Goal: Information Seeking & Learning: Learn about a topic

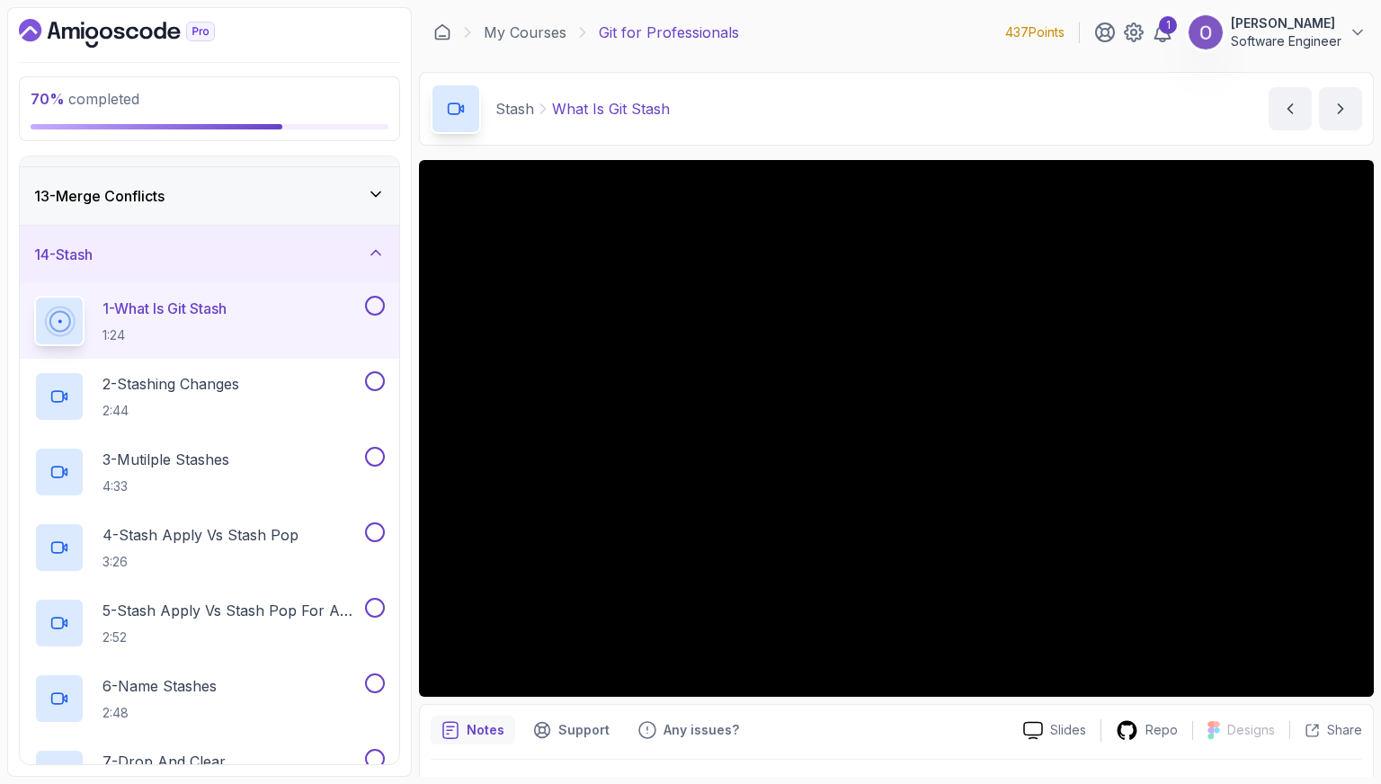
scroll to position [719, 0]
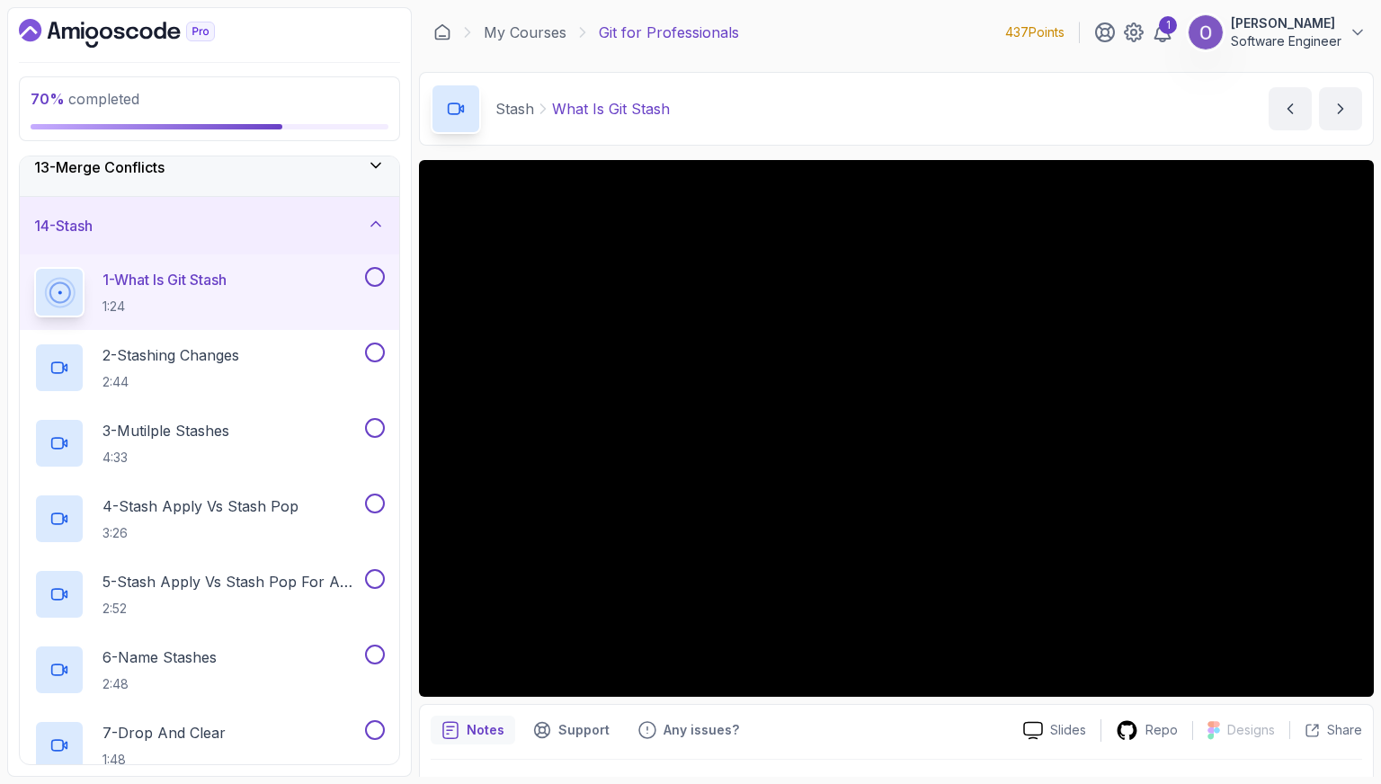
click at [378, 271] on button at bounding box center [375, 277] width 20 height 20
click at [306, 348] on div "2 - Stashing Changes 2:44" at bounding box center [197, 368] width 327 height 50
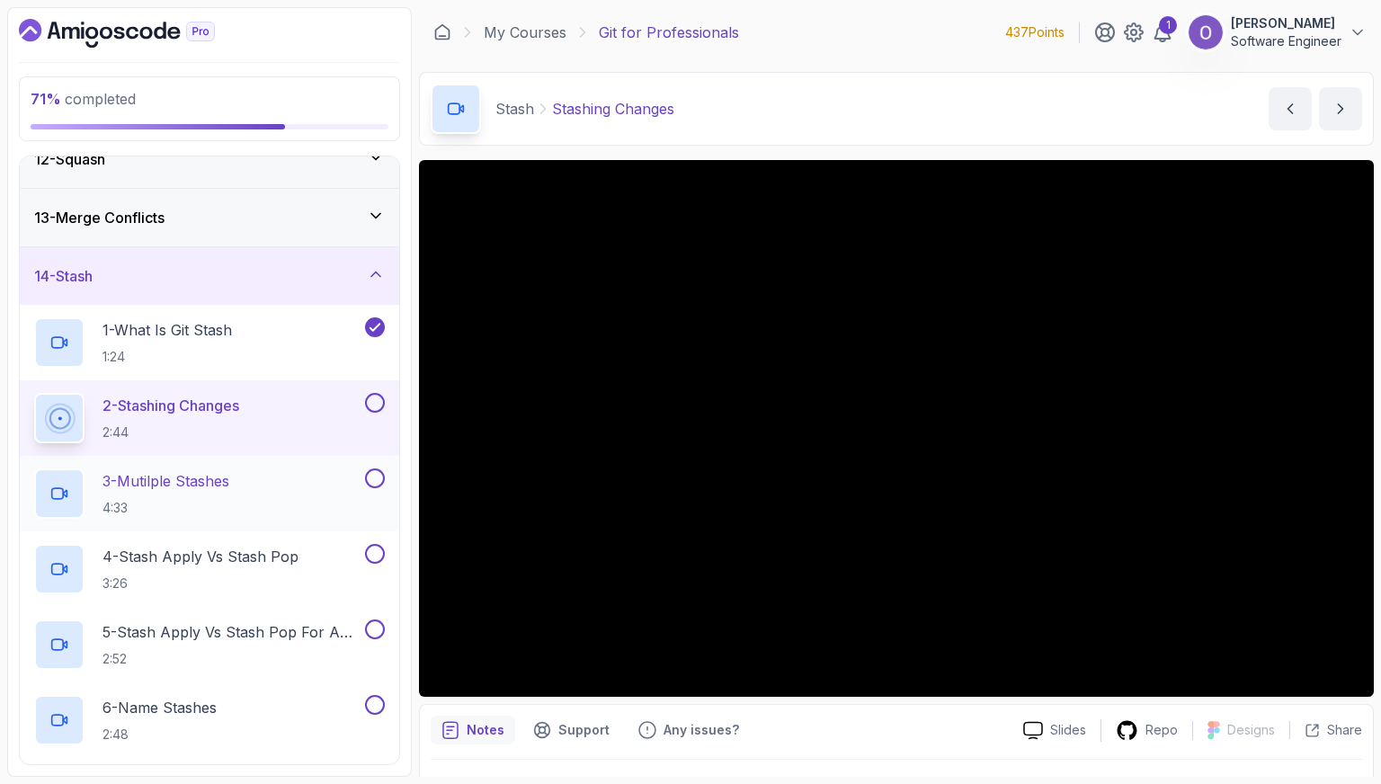
scroll to position [667, 0]
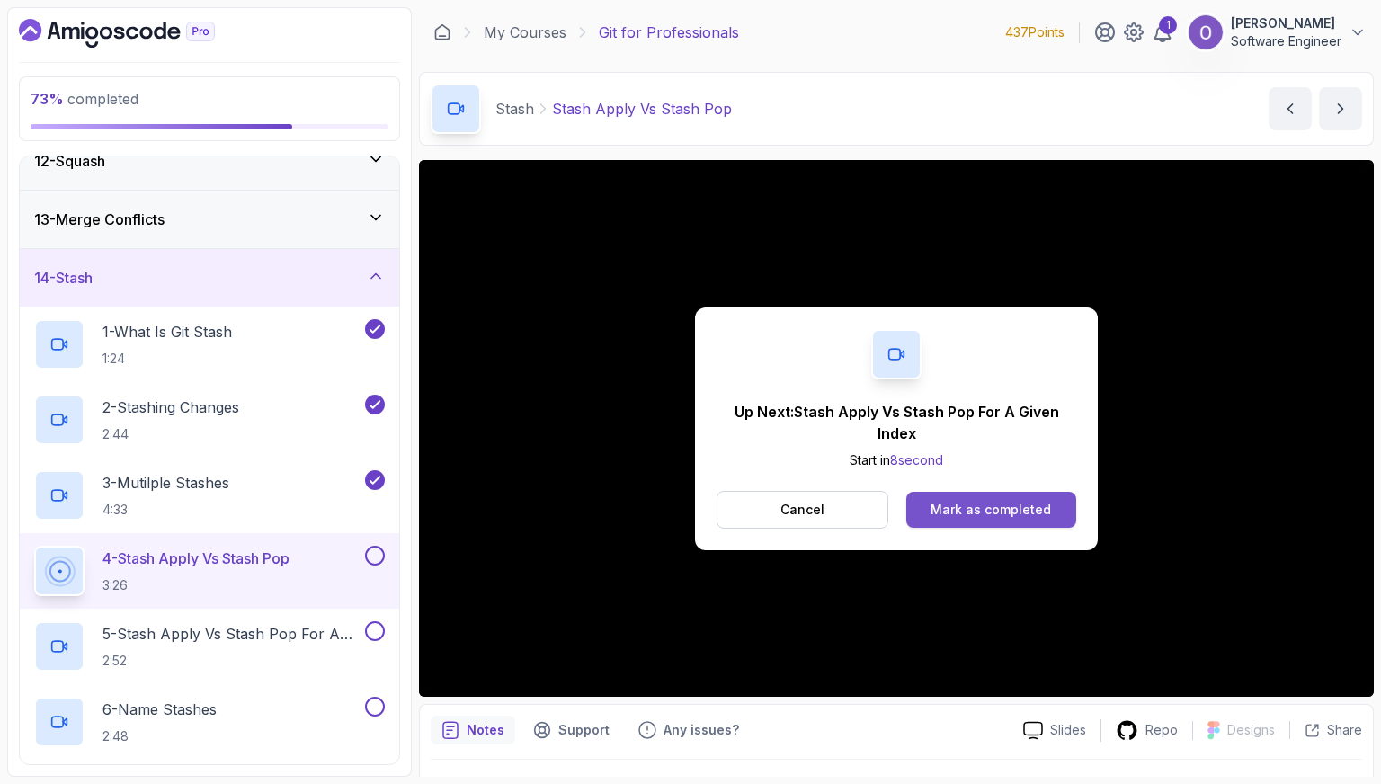
click at [1003, 502] on div "Mark as completed" at bounding box center [991, 510] width 120 height 18
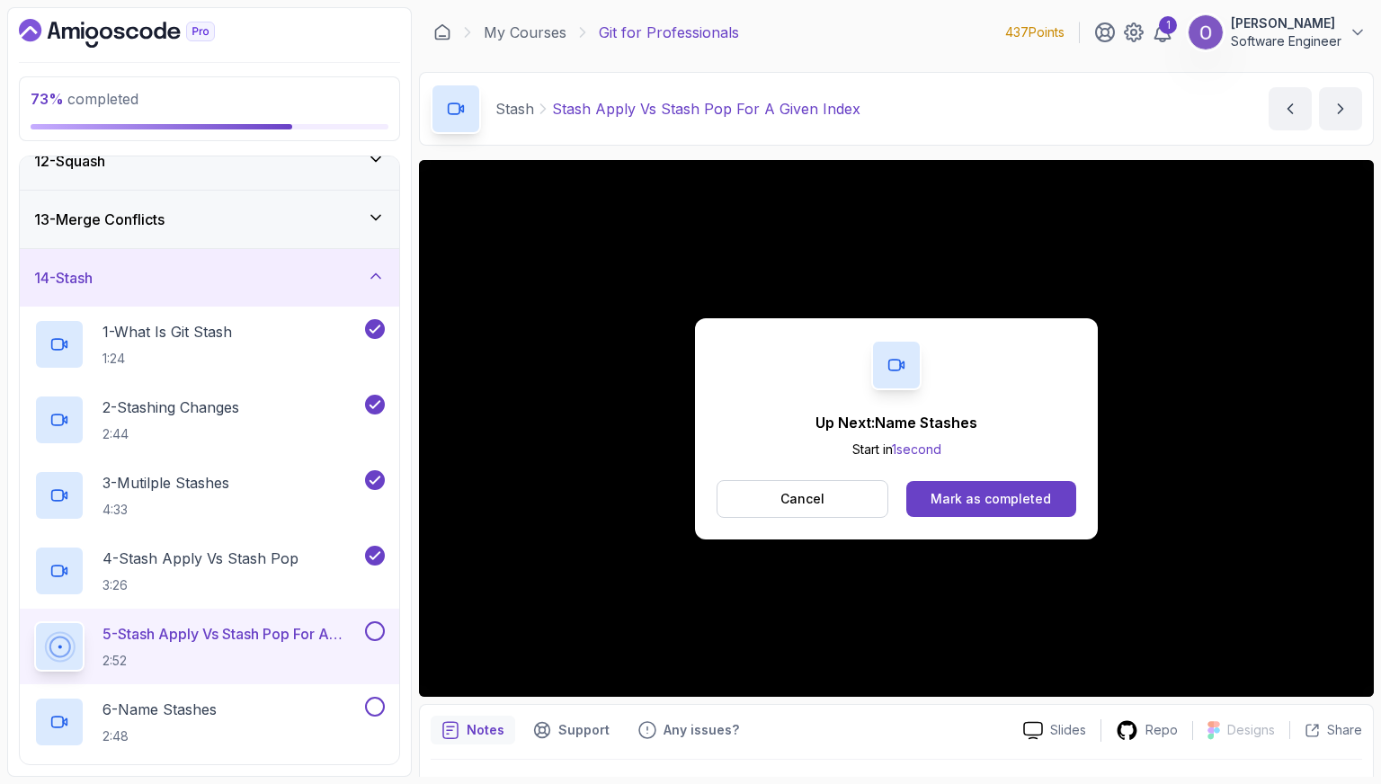
click at [1003, 502] on div "Mark as completed" at bounding box center [991, 499] width 120 height 18
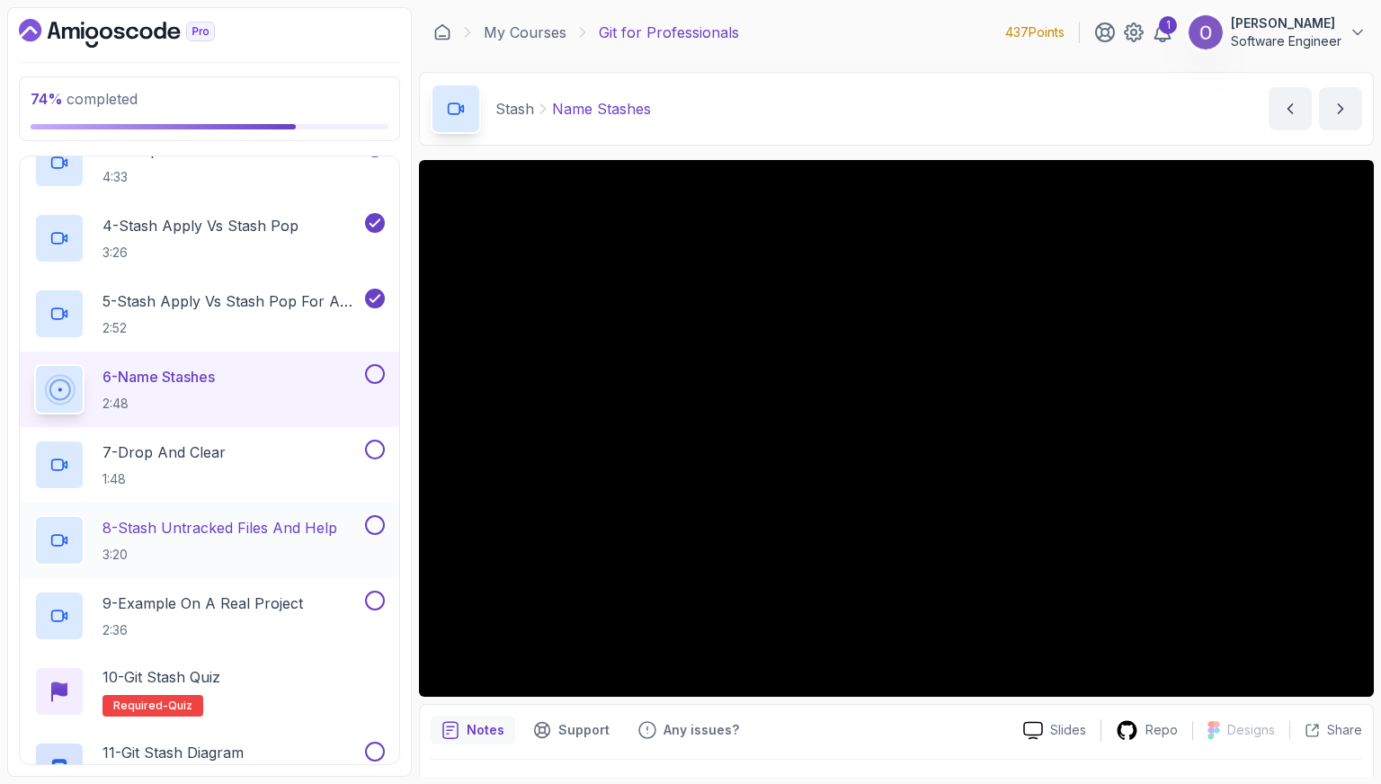
scroll to position [1027, 0]
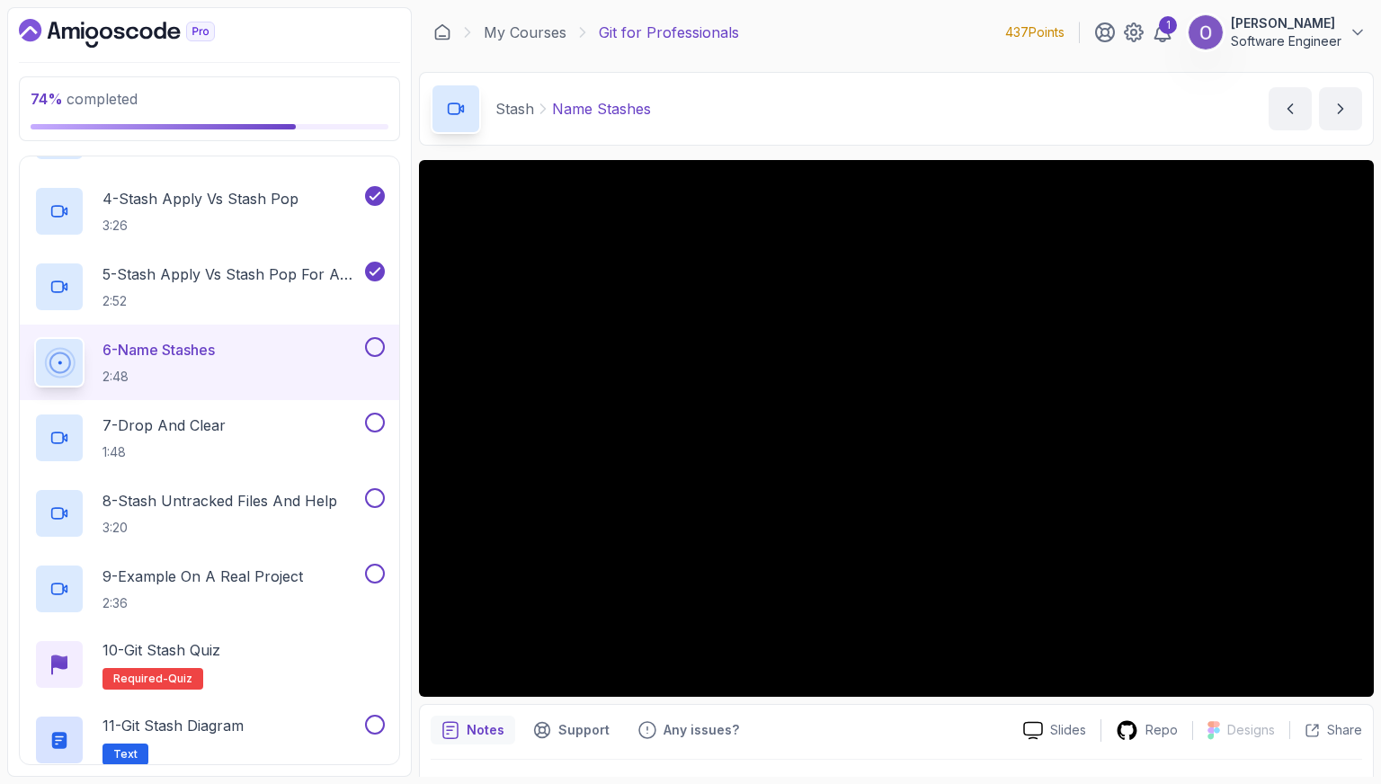
click at [379, 340] on button at bounding box center [375, 347] width 20 height 20
click at [378, 417] on button at bounding box center [375, 423] width 20 height 20
click at [361, 497] on div at bounding box center [372, 498] width 23 height 20
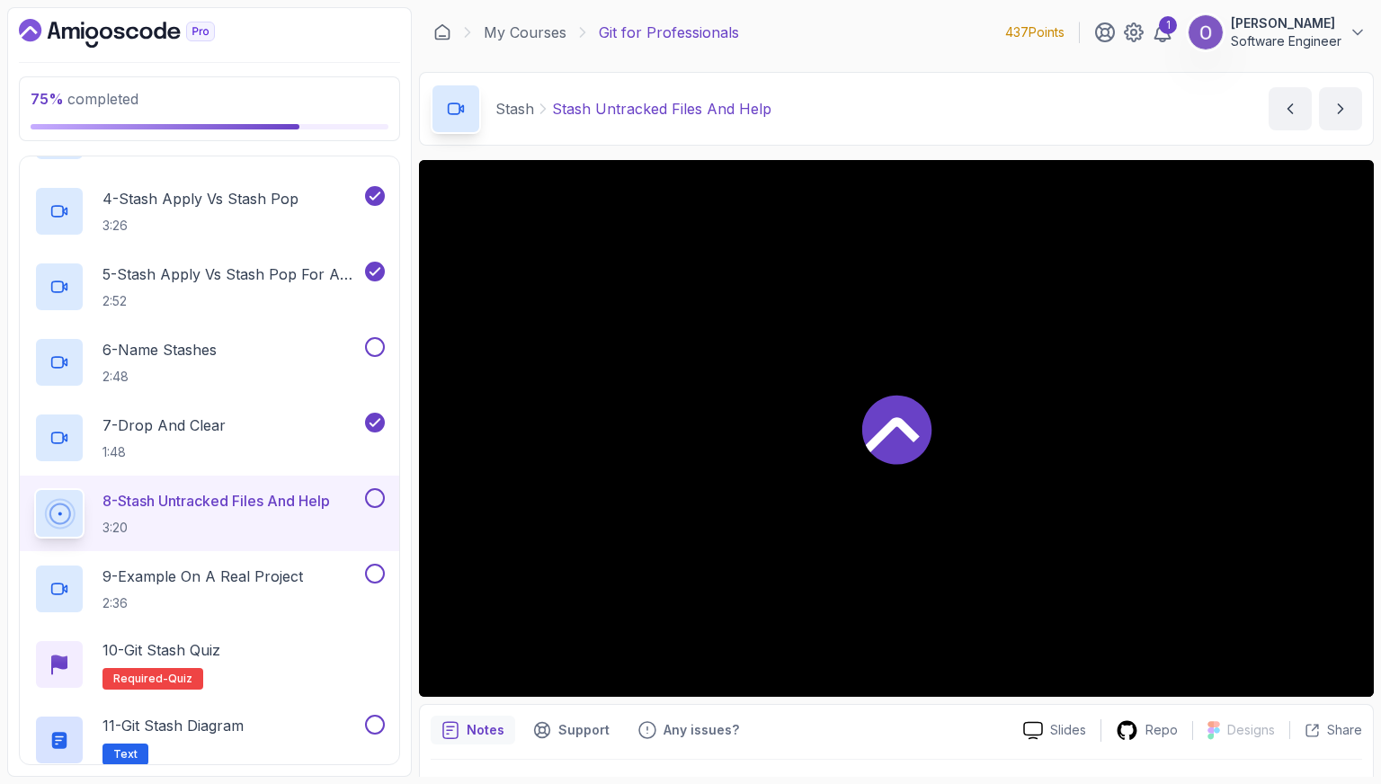
click at [374, 494] on button at bounding box center [375, 498] width 20 height 20
click at [376, 346] on button at bounding box center [375, 347] width 20 height 20
click at [376, 568] on button at bounding box center [375, 574] width 20 height 20
click at [325, 639] on div "10 - Git Stash Quiz Required- quiz" at bounding box center [209, 664] width 351 height 50
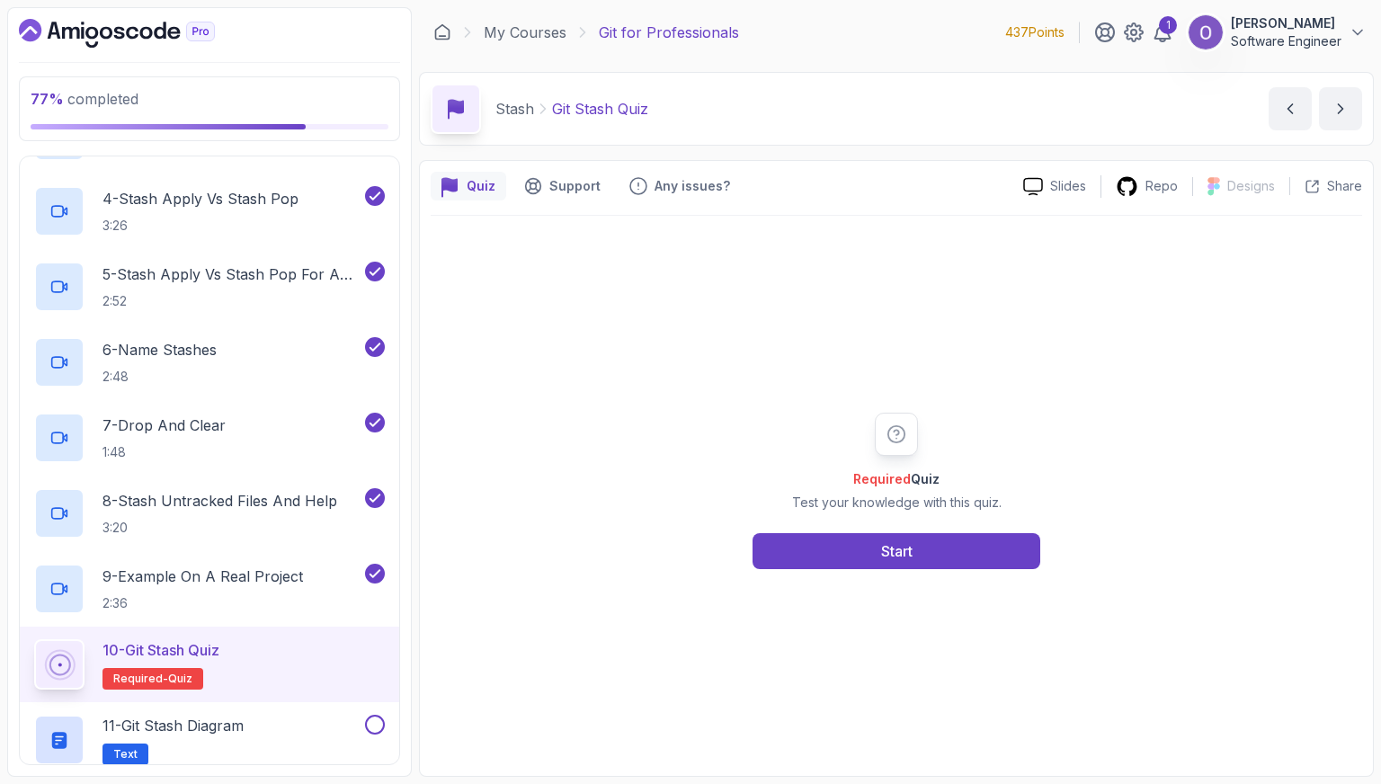
click at [856, 523] on div "Required Quiz Test your knowledge with this quiz. Start" at bounding box center [896, 491] width 345 height 156
click at [856, 561] on button "Start" at bounding box center [897, 551] width 288 height 36
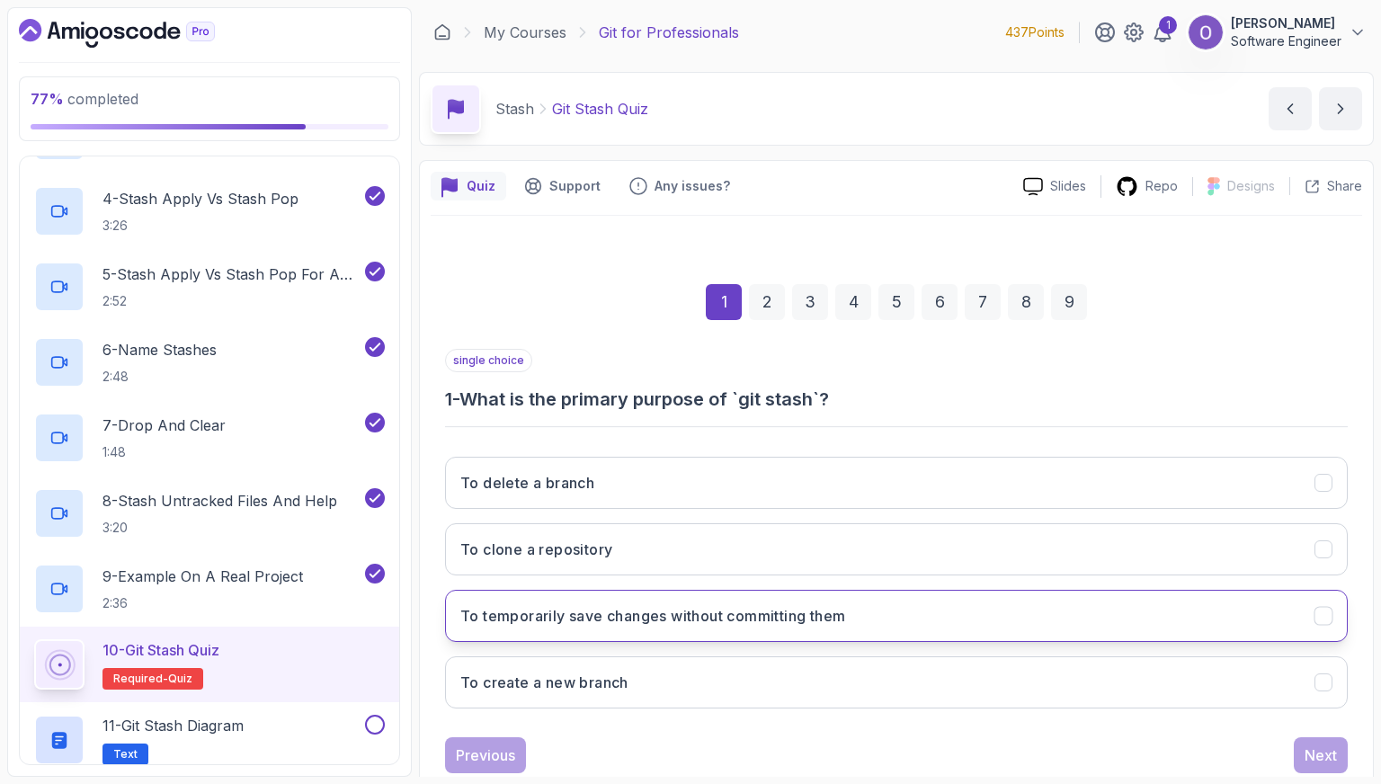
click at [809, 612] on h3 "To temporarily save changes without committing them" at bounding box center [652, 616] width 385 height 22
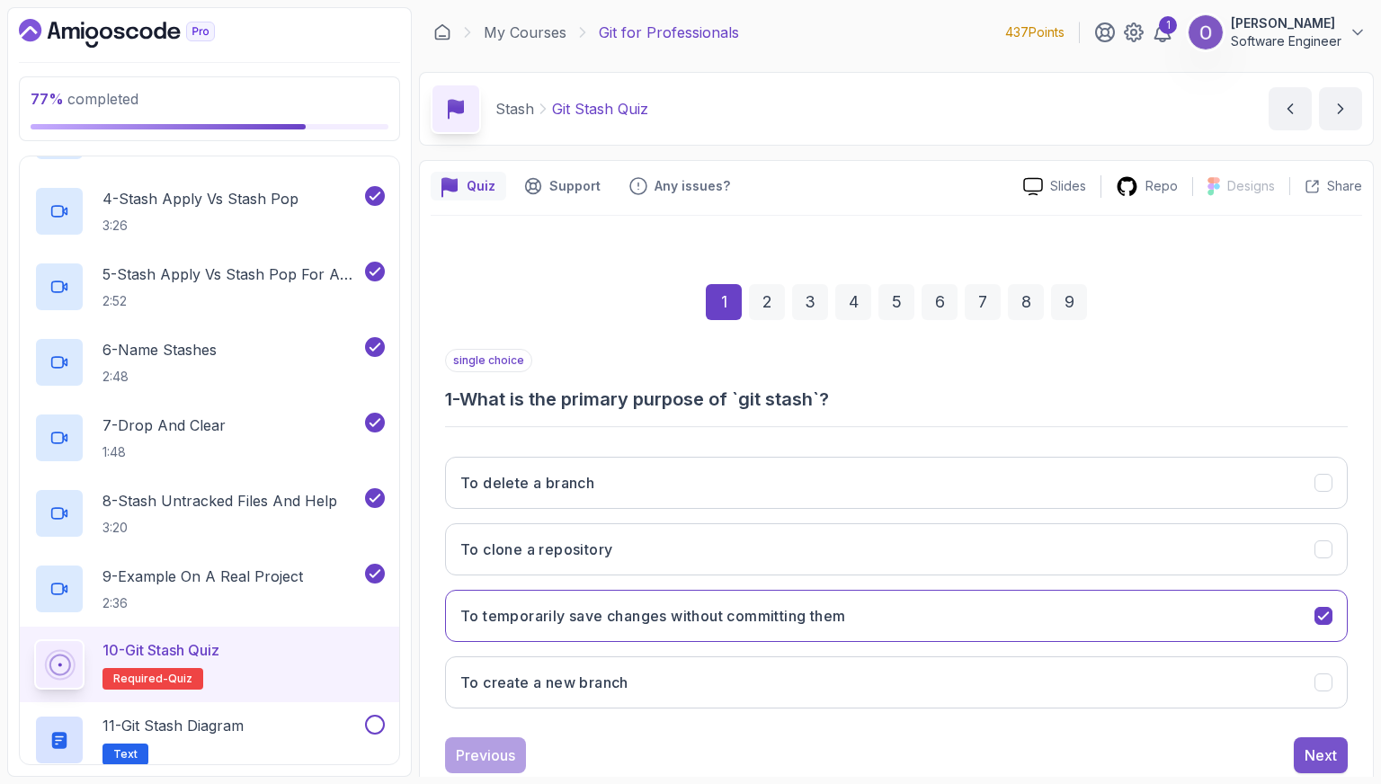
click at [1307, 746] on div "Next" at bounding box center [1321, 756] width 32 height 22
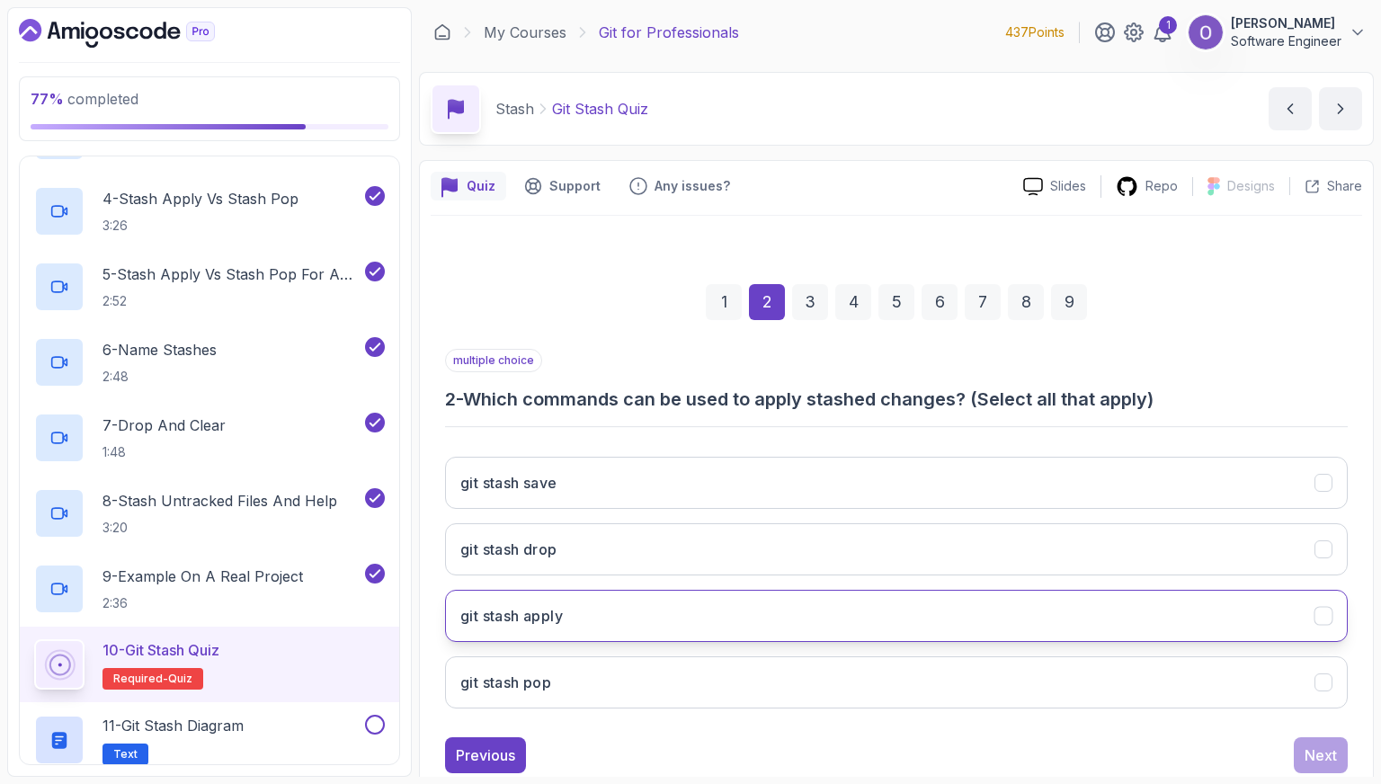
click at [709, 612] on button "git stash apply" at bounding box center [896, 616] width 903 height 52
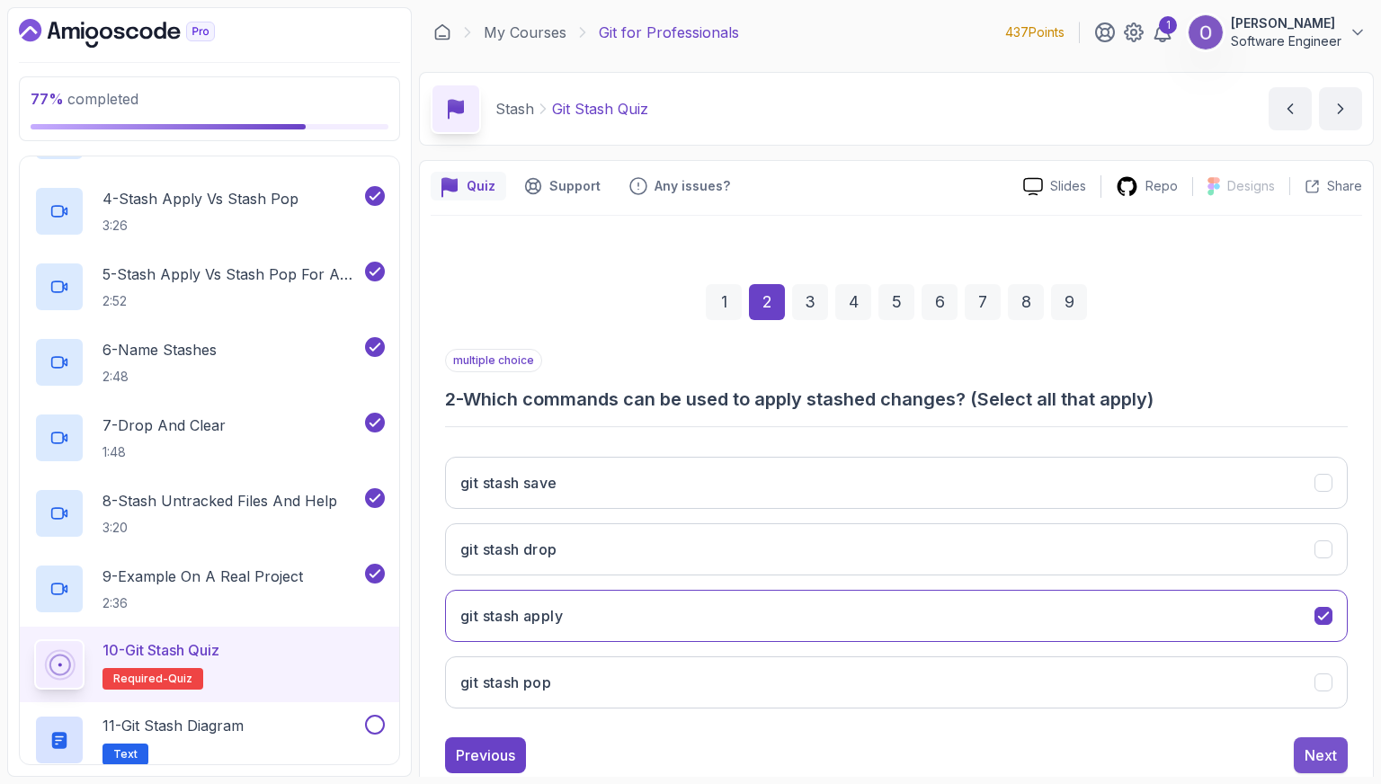
click at [1309, 757] on div "Next" at bounding box center [1321, 756] width 32 height 22
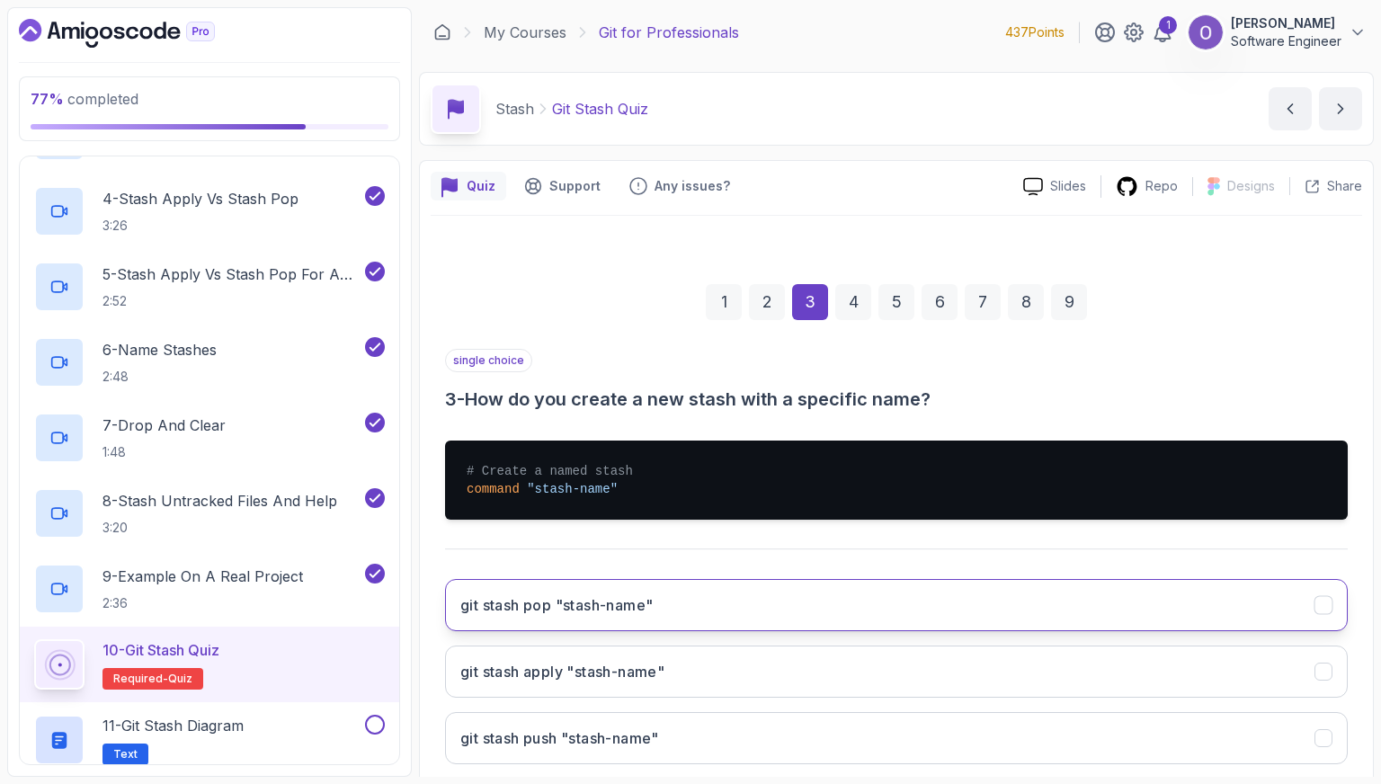
click at [888, 593] on button "git stash pop "stash-name"" at bounding box center [896, 605] width 903 height 52
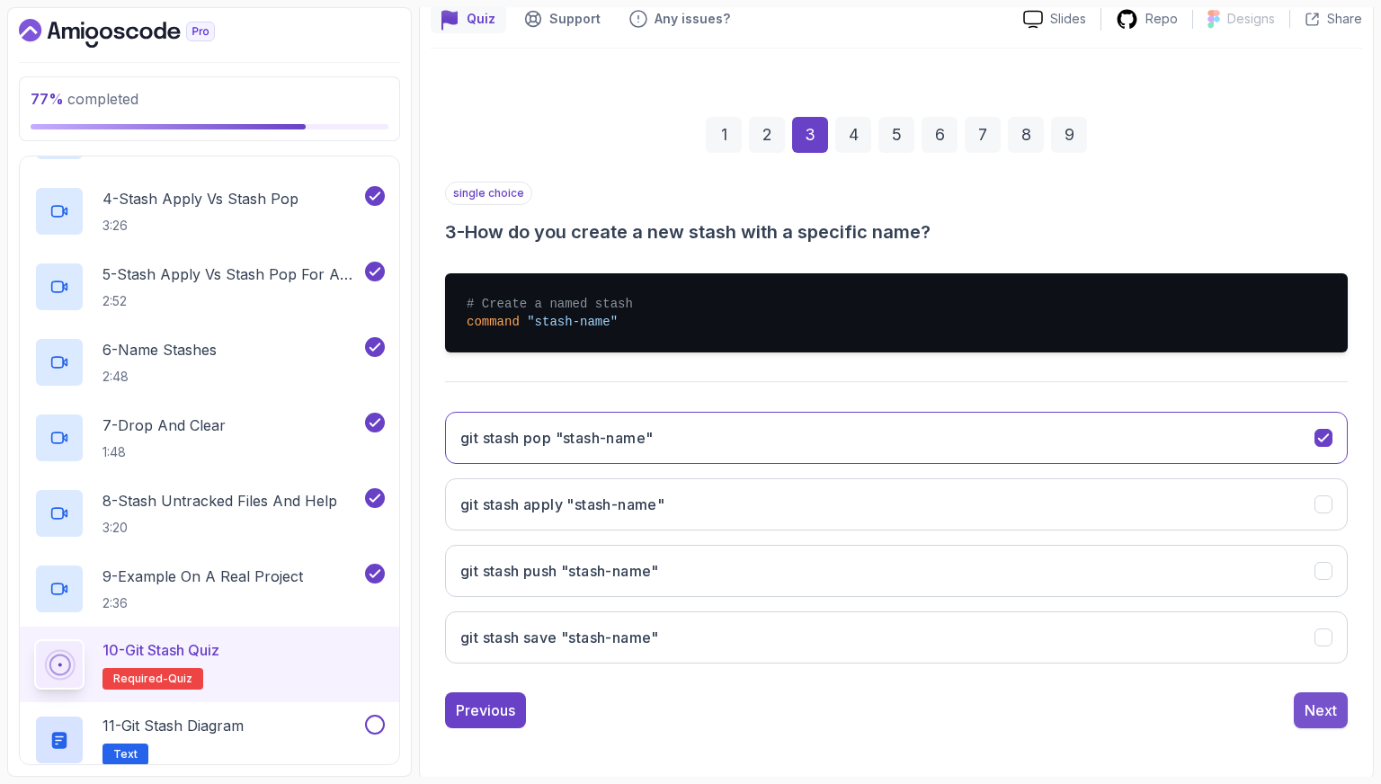
click at [1331, 717] on div "Next" at bounding box center [1321, 711] width 32 height 22
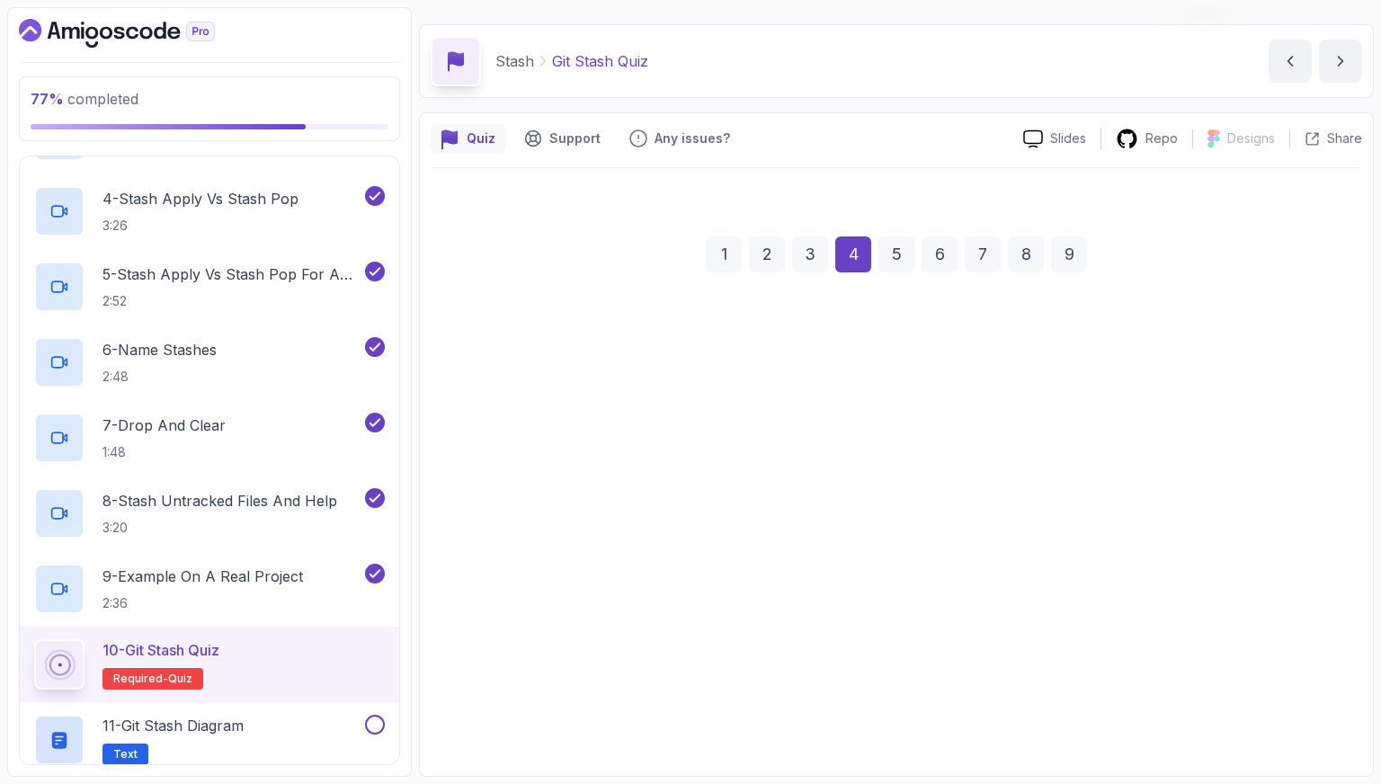
scroll to position [45, 0]
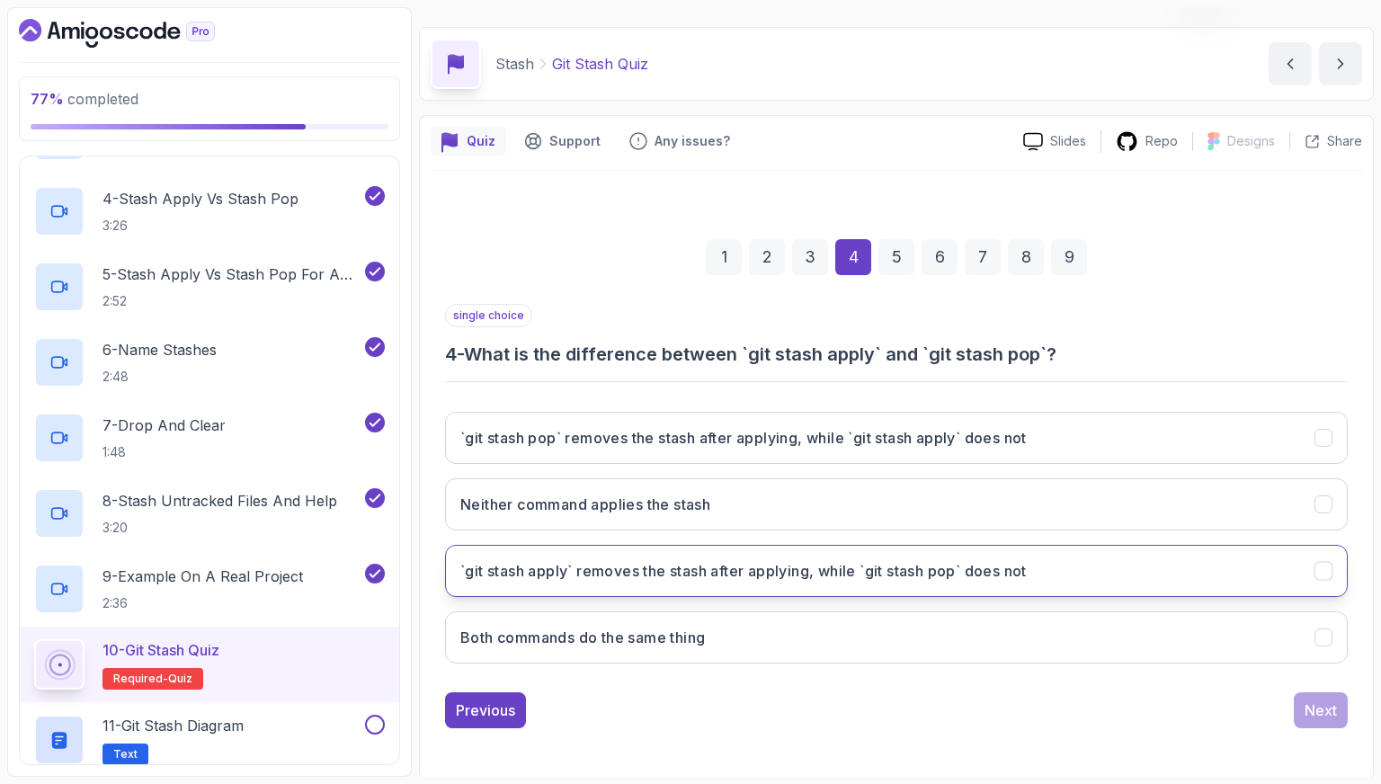
click at [881, 585] on button "`git stash apply` removes the stash after applying, while `git stash pop` does …" at bounding box center [896, 571] width 903 height 52
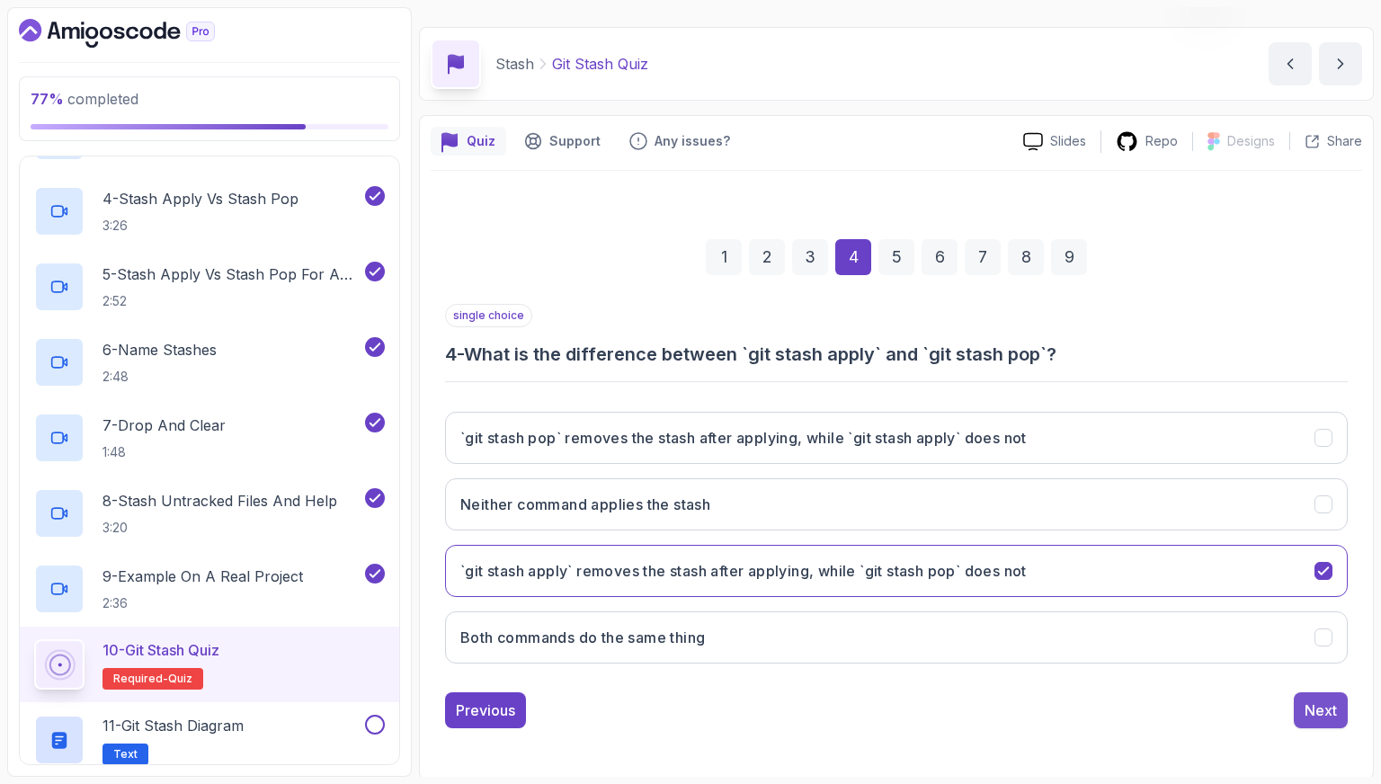
click at [1305, 719] on button "Next" at bounding box center [1321, 710] width 54 height 36
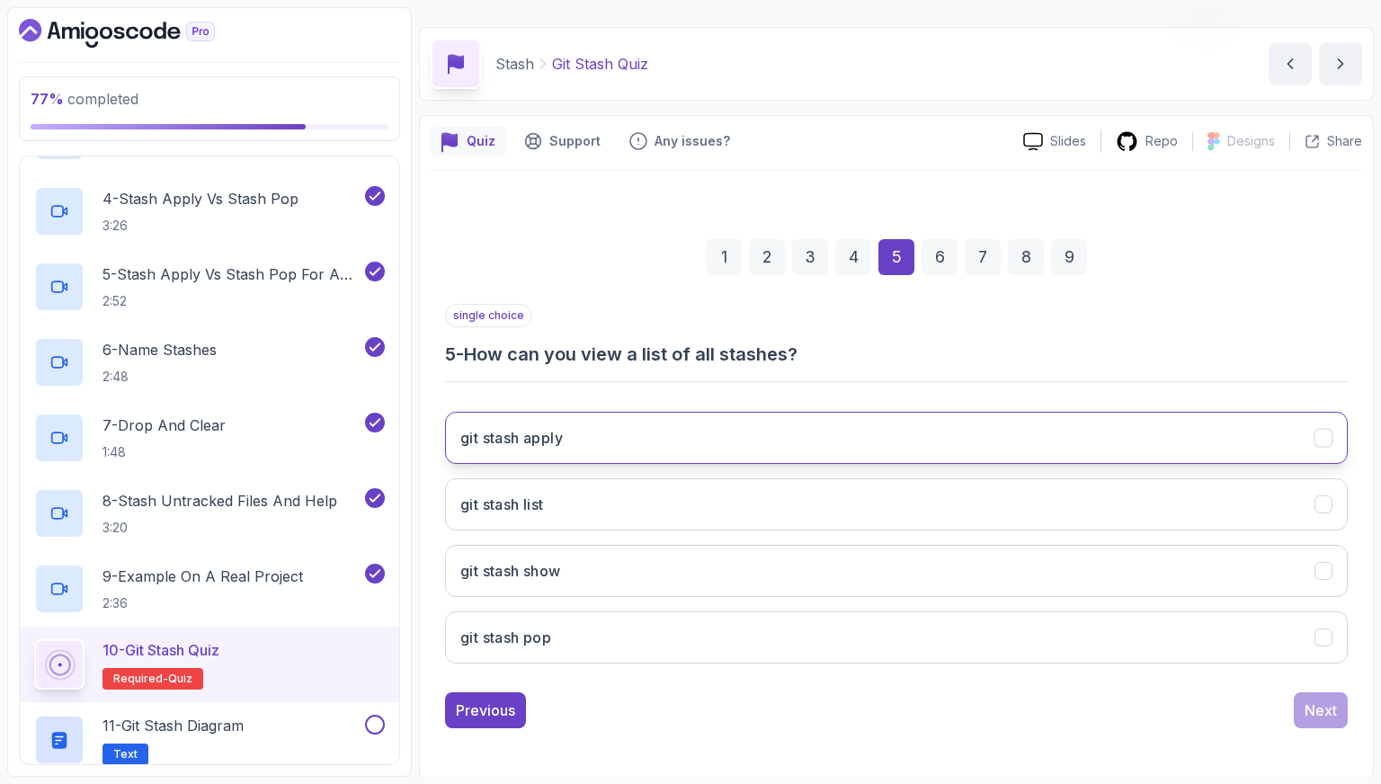
click at [758, 436] on button "git stash apply" at bounding box center [896, 438] width 903 height 52
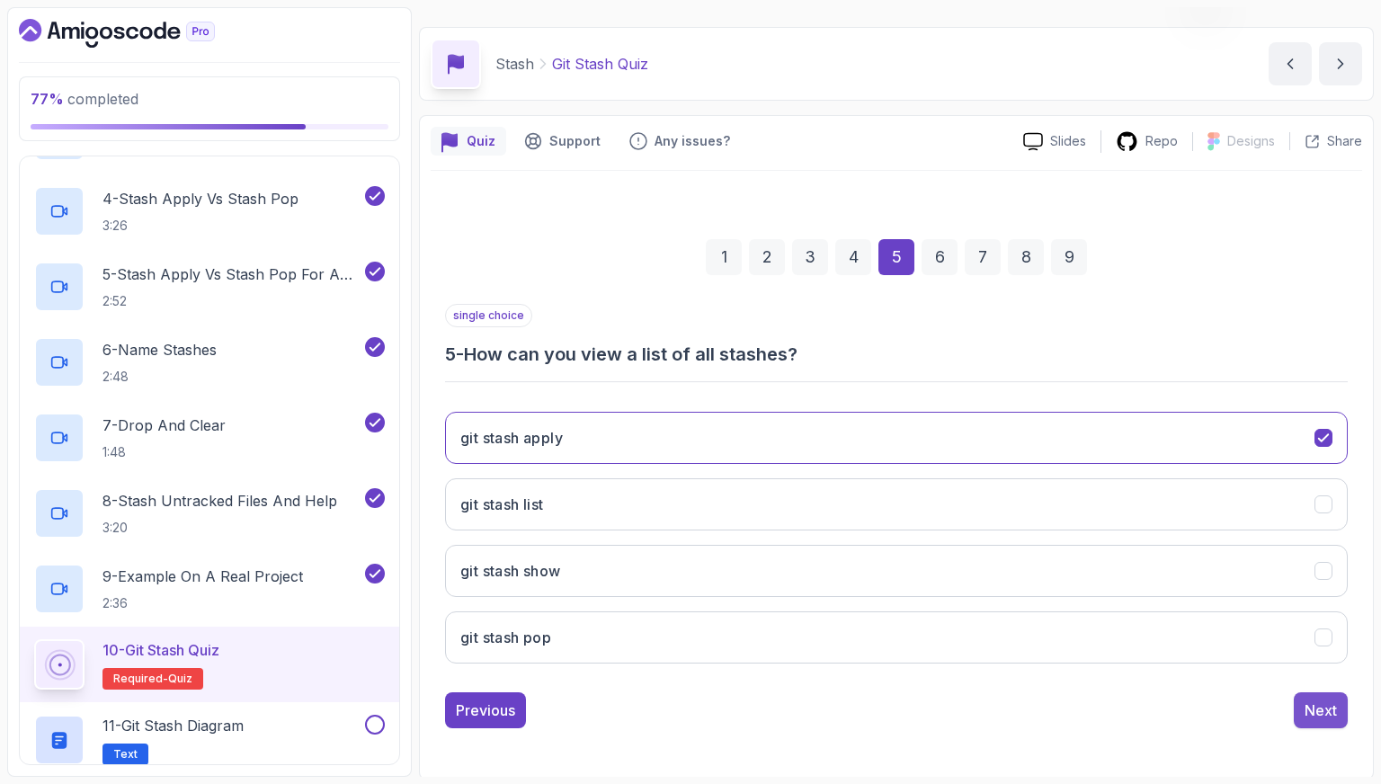
click at [1331, 706] on div "Next" at bounding box center [1321, 711] width 32 height 22
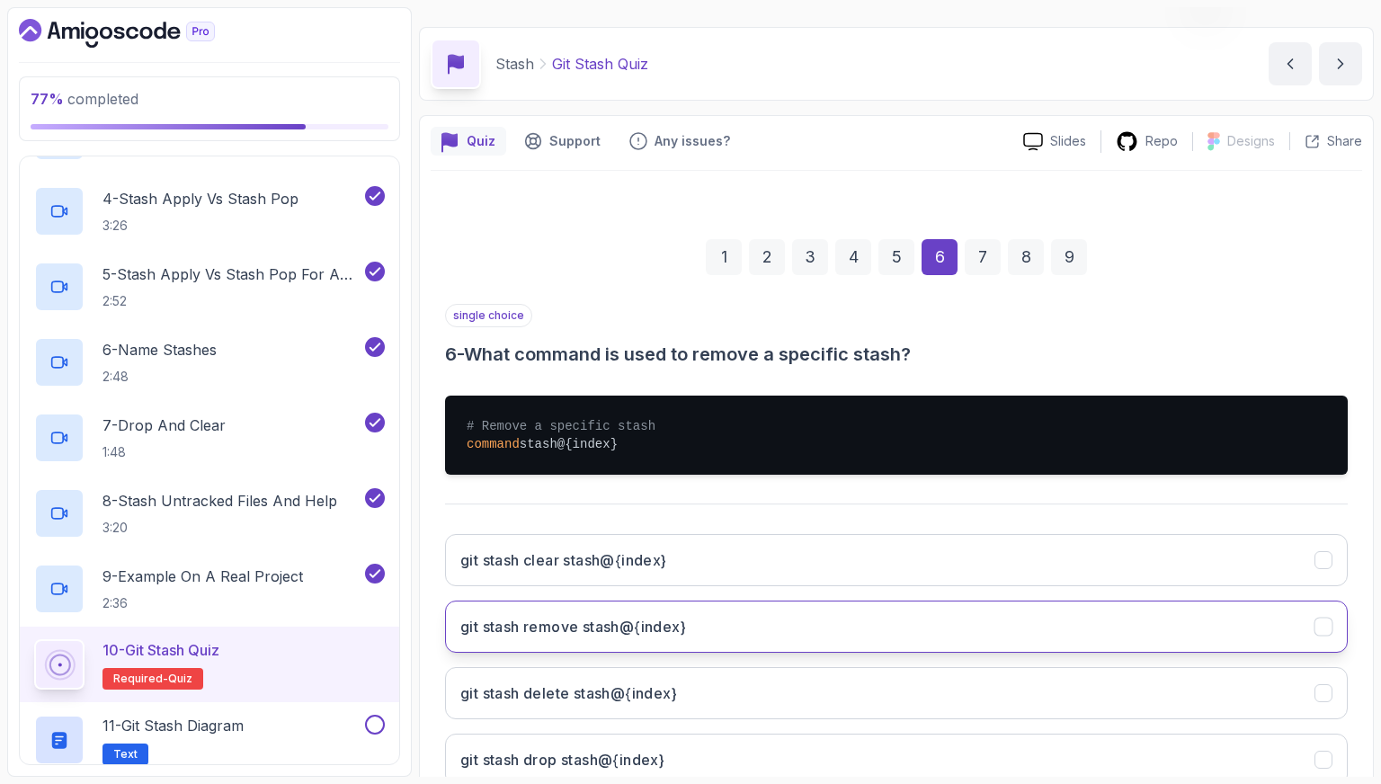
click at [822, 627] on button "git stash remove stash@{index}" at bounding box center [896, 627] width 903 height 52
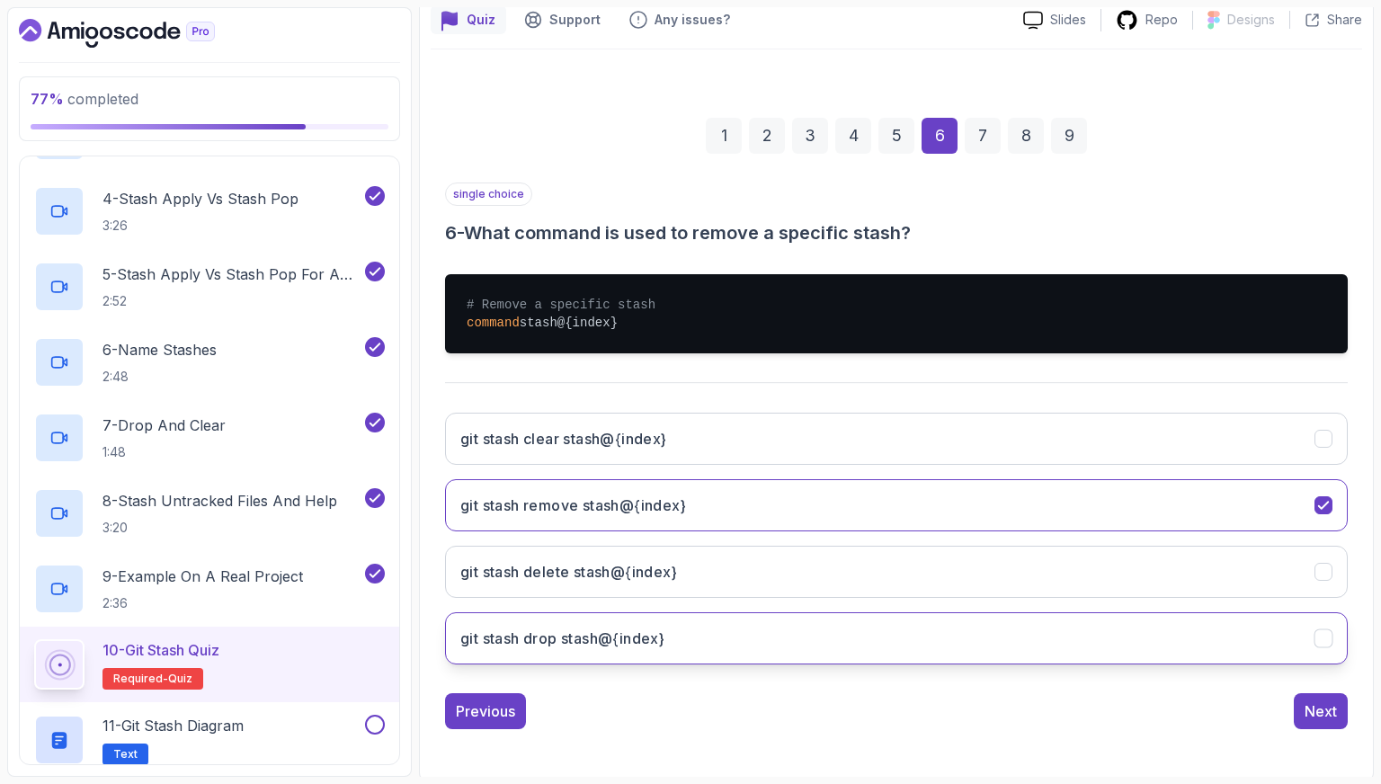
scroll to position [167, 0]
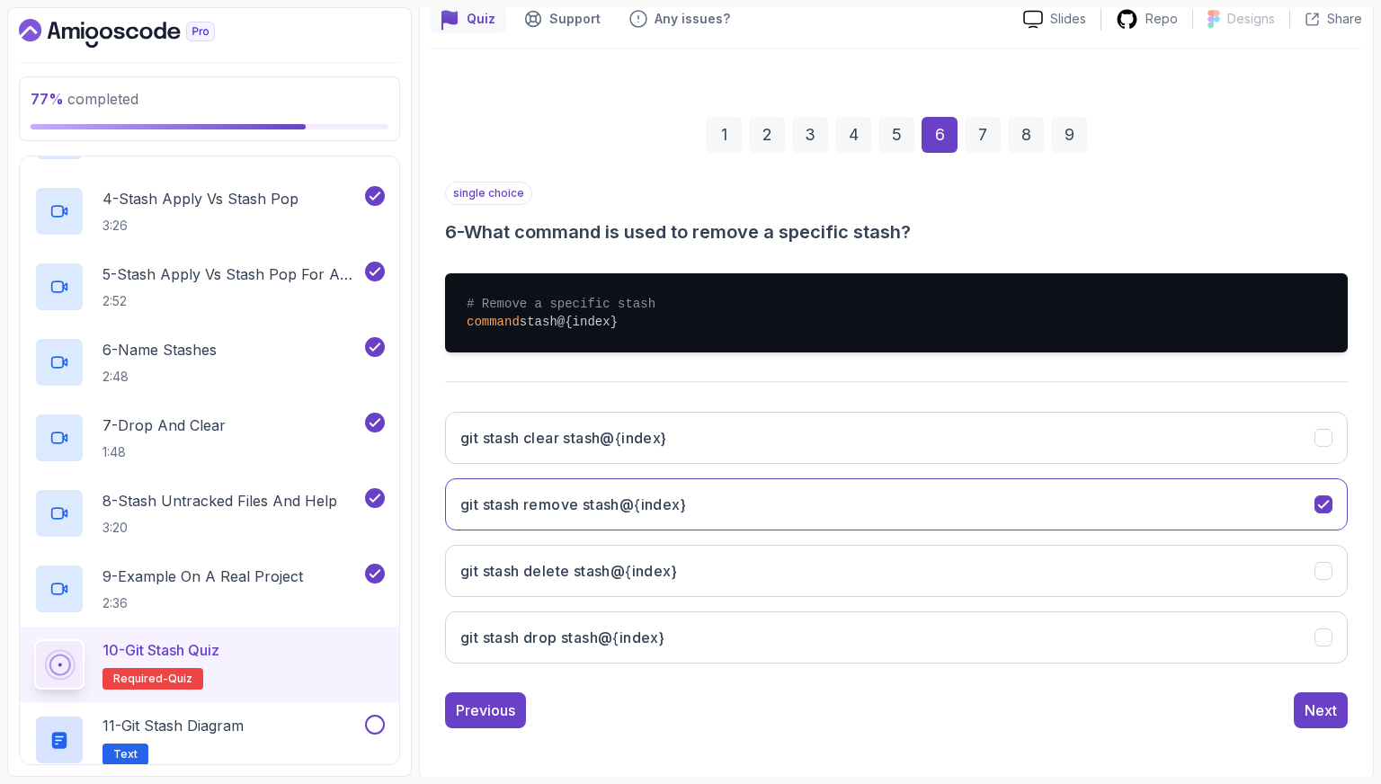
click at [1323, 732] on div "1 2 3 4 5 6 7 8 9 single choice 6 - What command is used to remove a specific s…" at bounding box center [897, 408] width 932 height 669
click at [1313, 707] on div "Next" at bounding box center [1321, 711] width 32 height 22
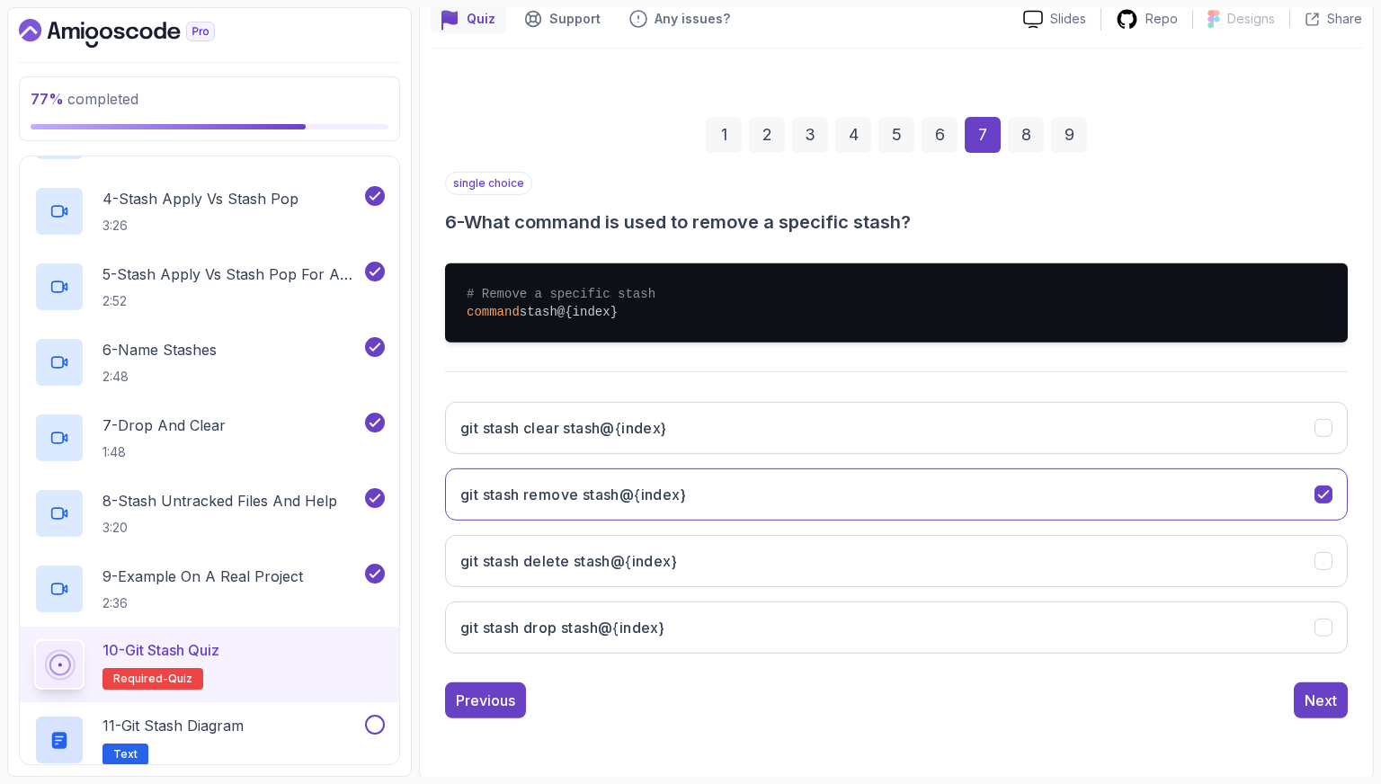
scroll to position [45, 0]
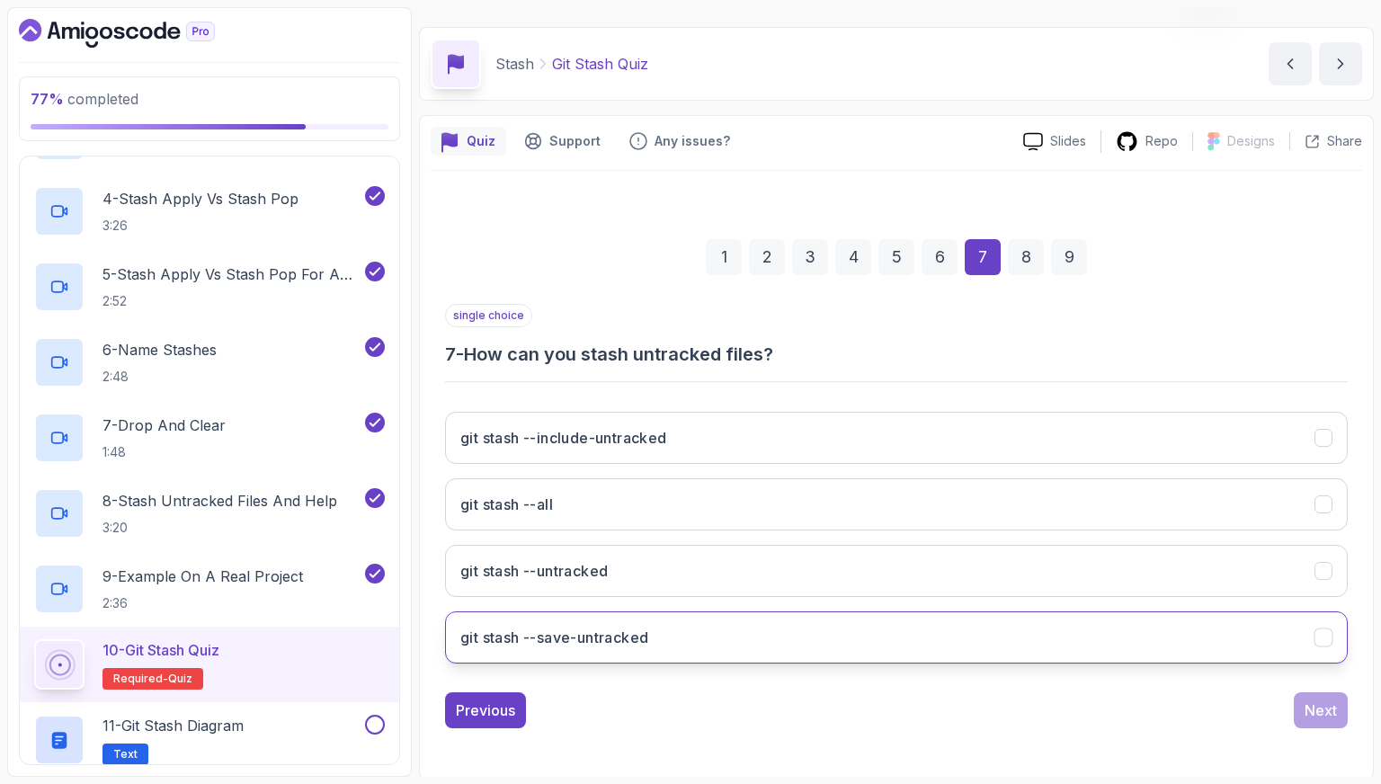
click at [980, 649] on button "git stash --save-untracked" at bounding box center [896, 637] width 903 height 52
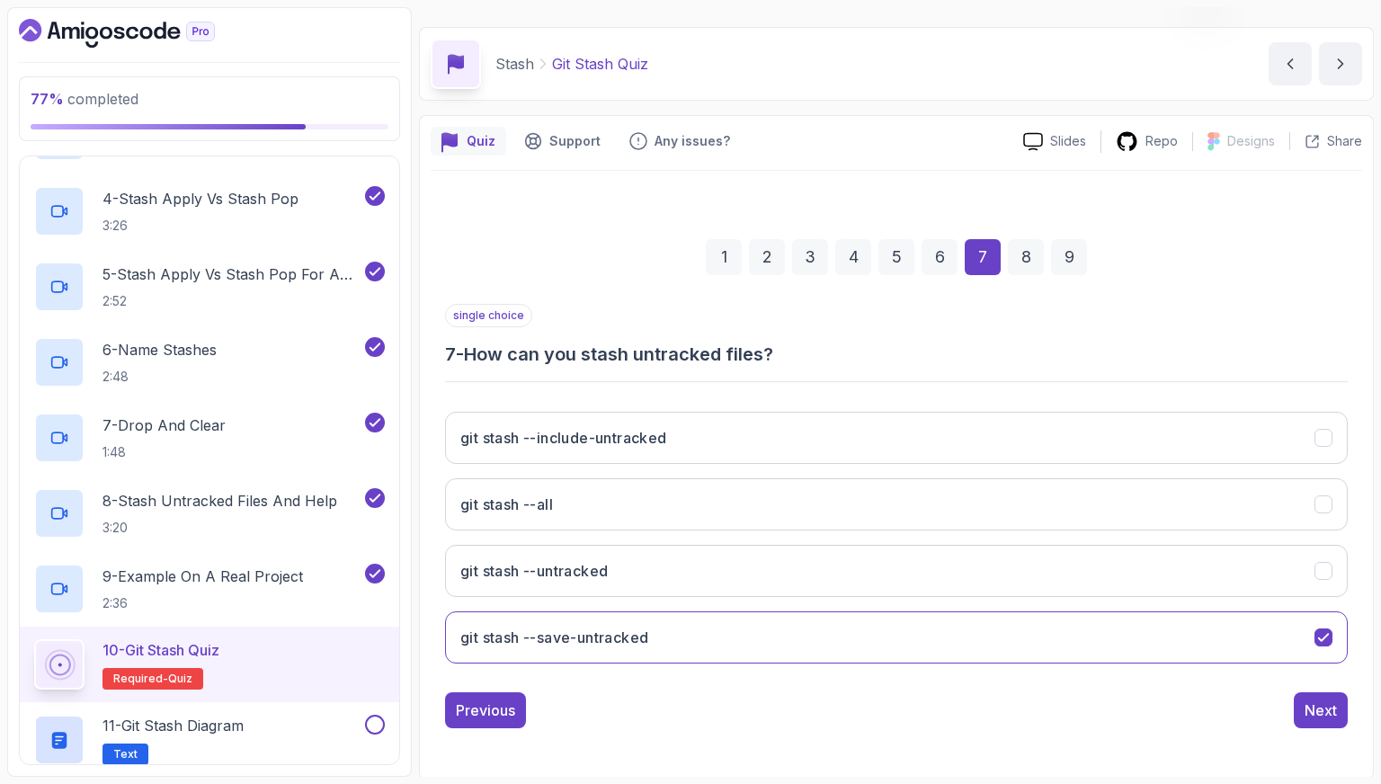
click at [1341, 727] on div "1 2 3 4 5 6 7 8 9 single choice 7 - How can you stash untracked files? git stas…" at bounding box center [897, 469] width 932 height 547
click at [1324, 717] on div "Next" at bounding box center [1321, 711] width 32 height 22
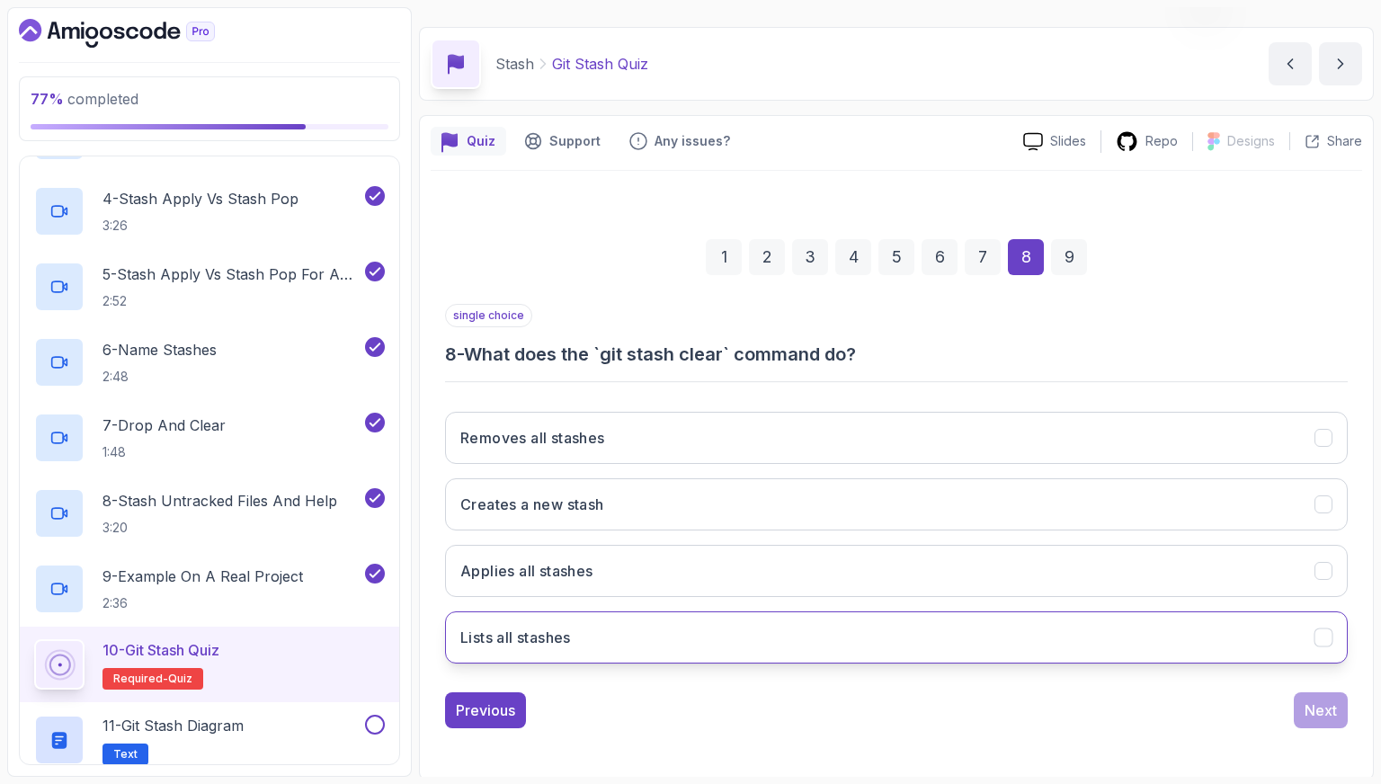
click at [1003, 609] on div "Removes all stashes Creates a new stash Applies all stashes Lists all stashes" at bounding box center [896, 537] width 903 height 281
click at [1026, 639] on button "Lists all stashes" at bounding box center [896, 637] width 903 height 52
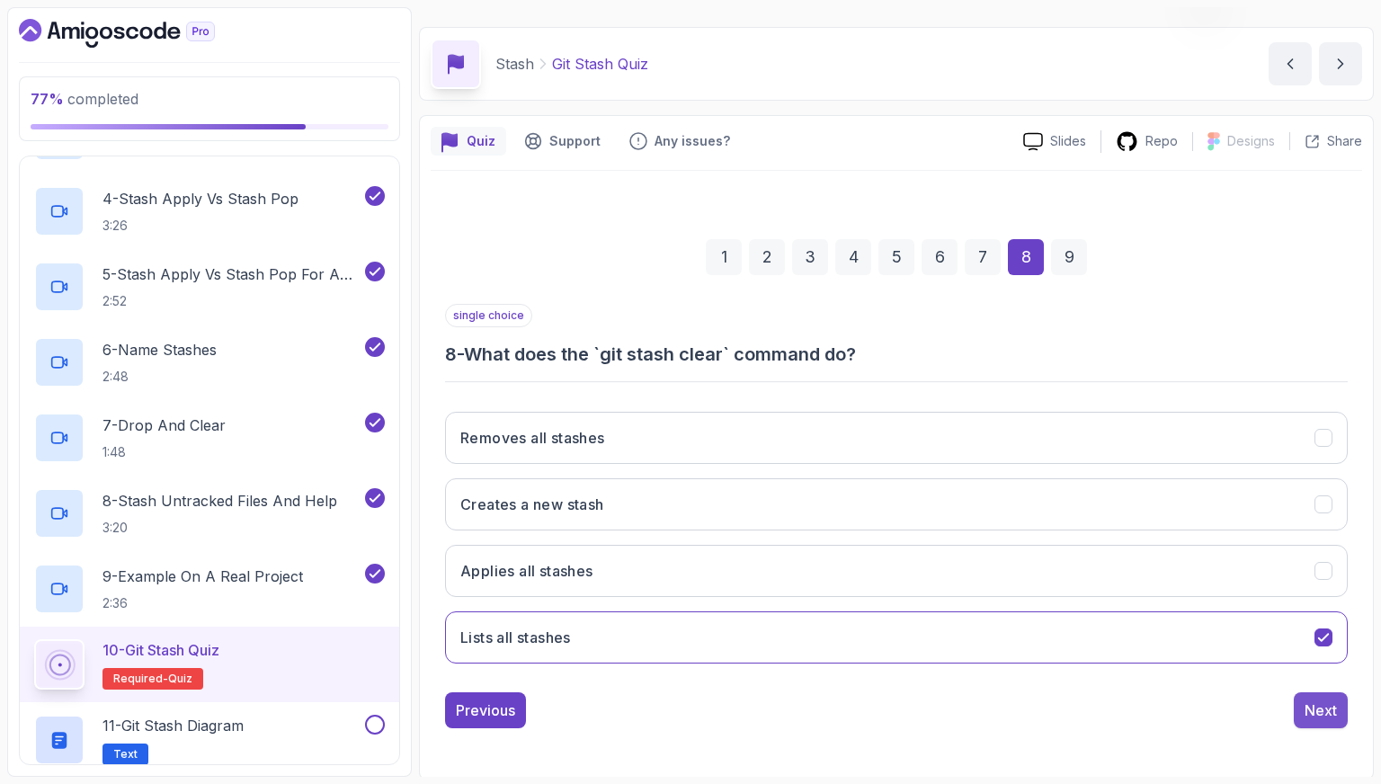
click at [1315, 700] on div "Next" at bounding box center [1321, 711] width 32 height 22
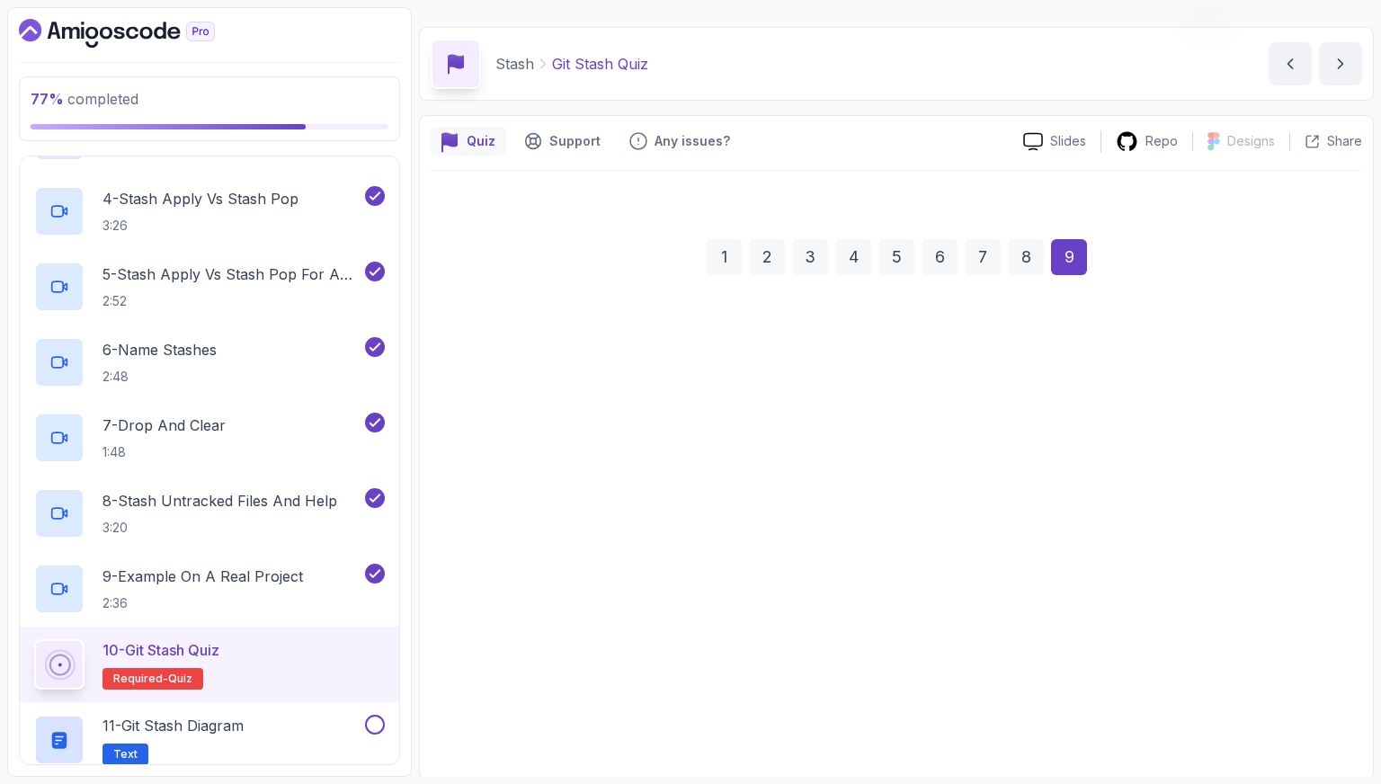
click at [999, 623] on button "To delete a branch" at bounding box center [896, 637] width 903 height 52
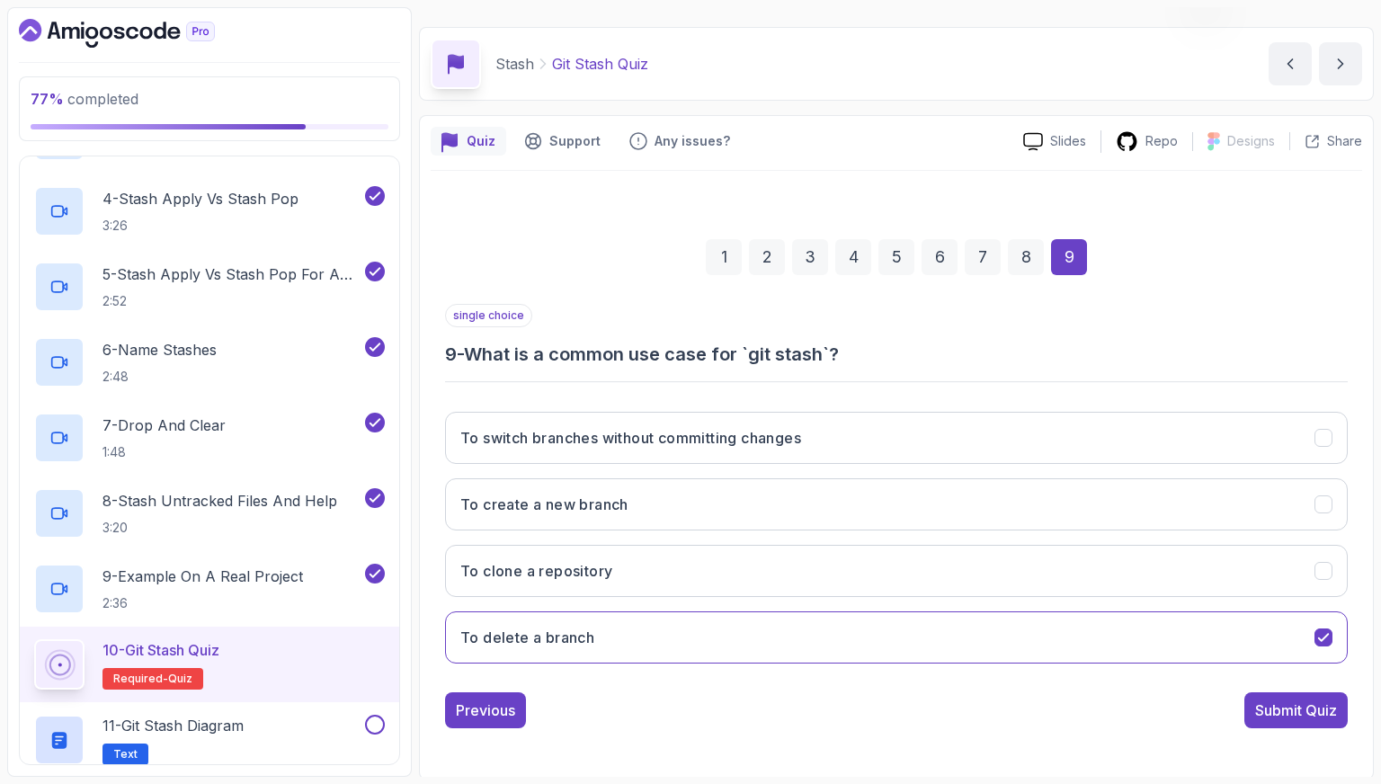
click at [1282, 700] on div "Submit Quiz" at bounding box center [1296, 711] width 82 height 22
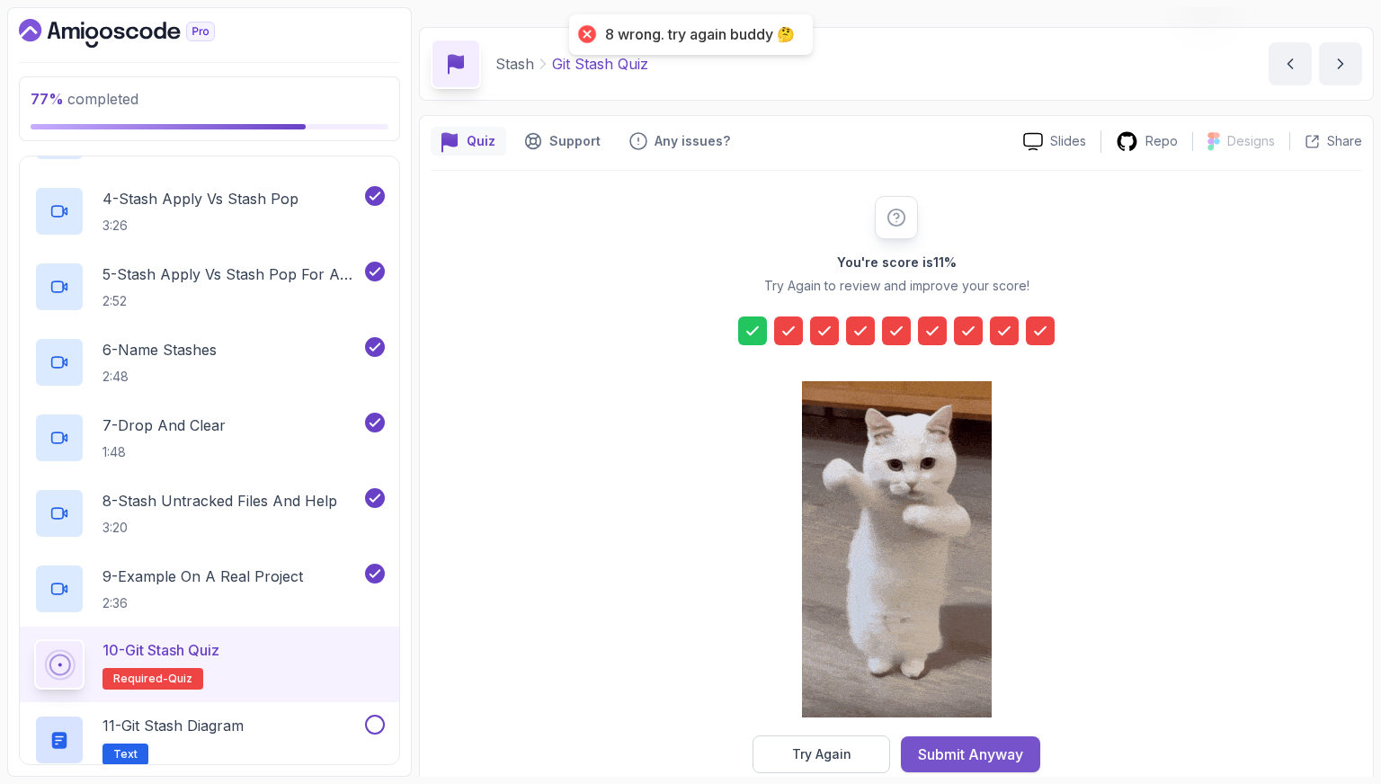
click at [986, 753] on div "Submit Anyway" at bounding box center [970, 755] width 105 height 22
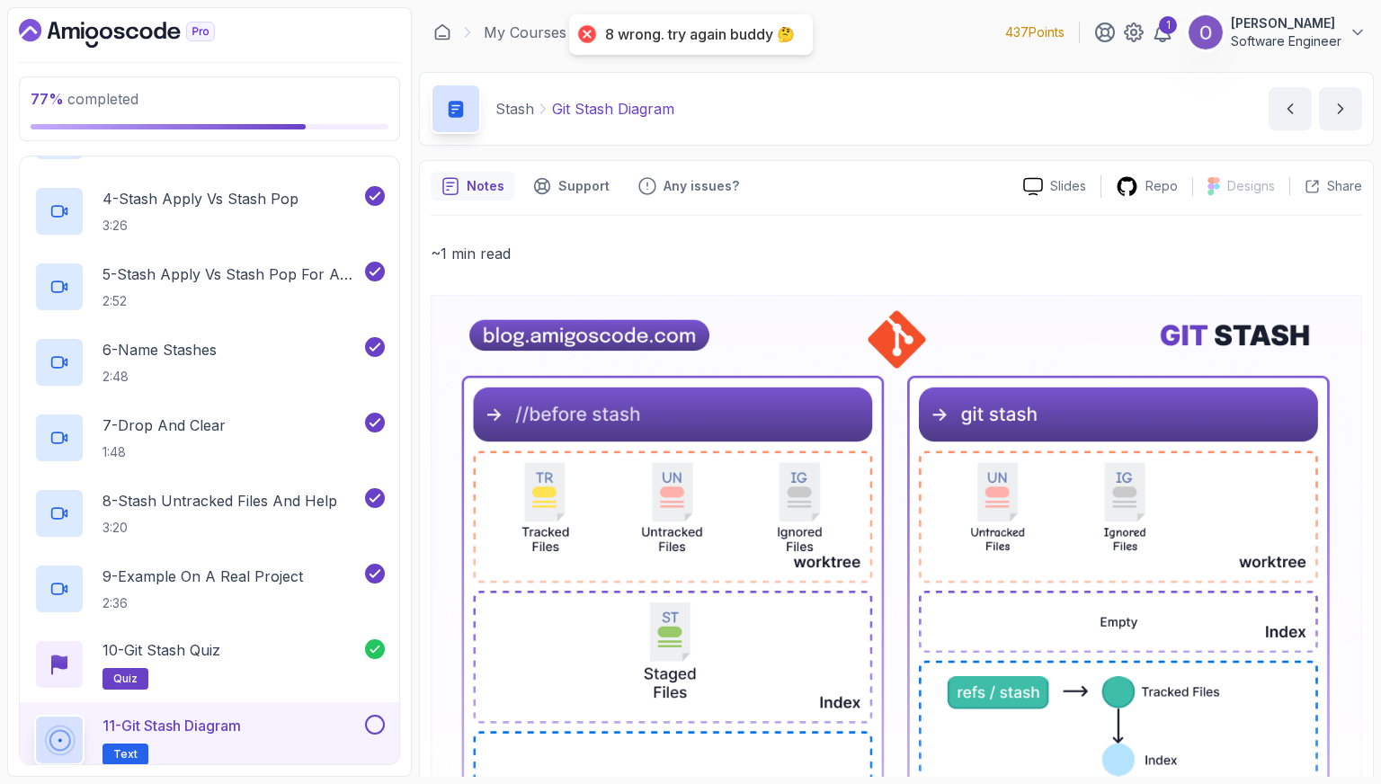
click at [378, 717] on button at bounding box center [375, 725] width 20 height 20
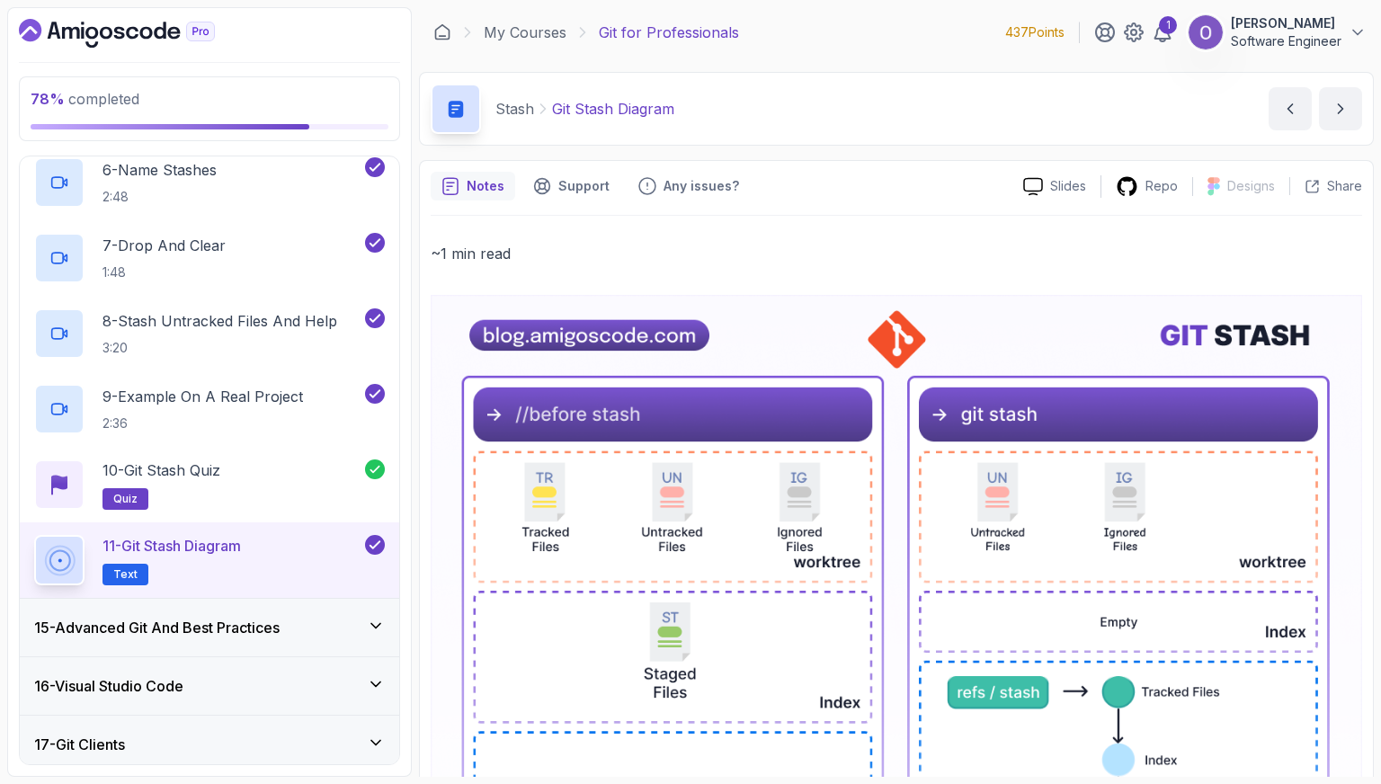
click at [270, 629] on h3 "15 - Advanced Git And Best Practices" at bounding box center [156, 628] width 245 height 22
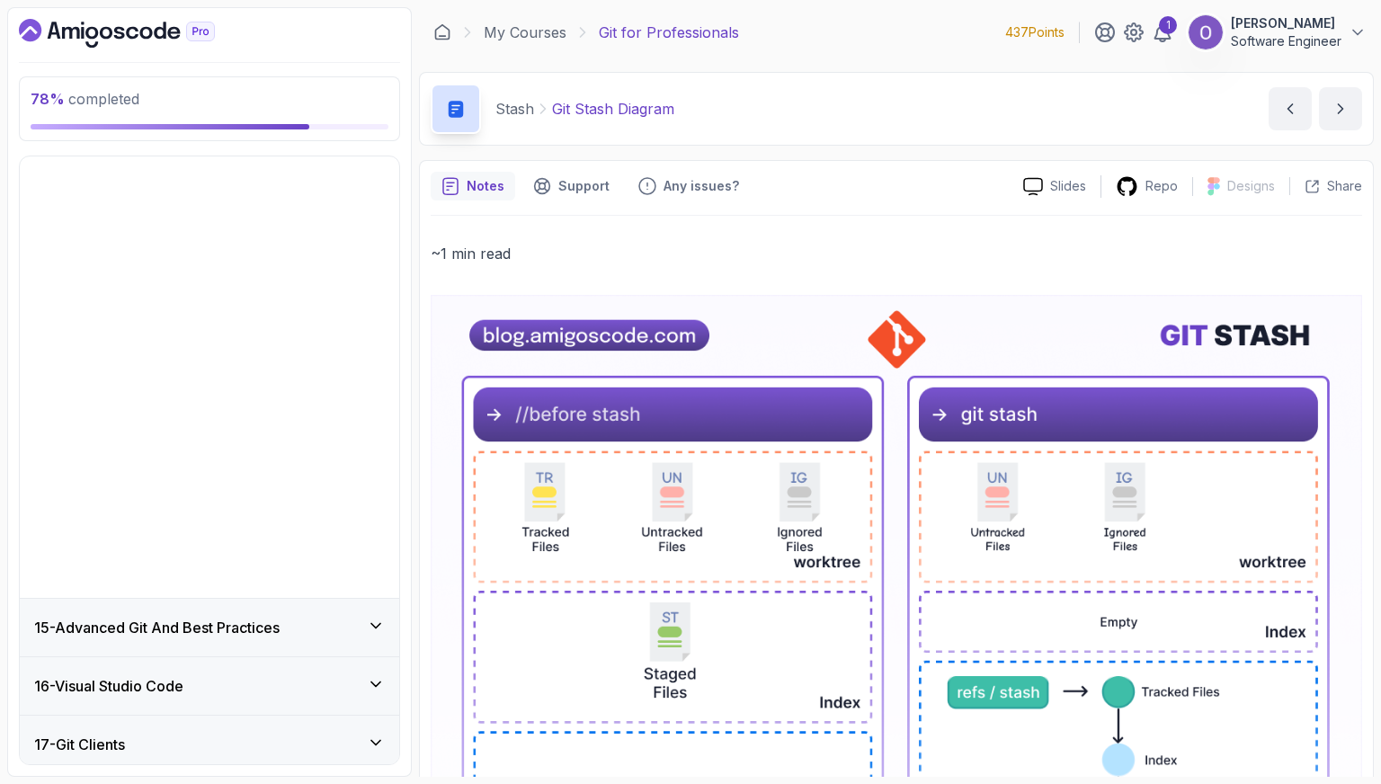
scroll to position [556, 0]
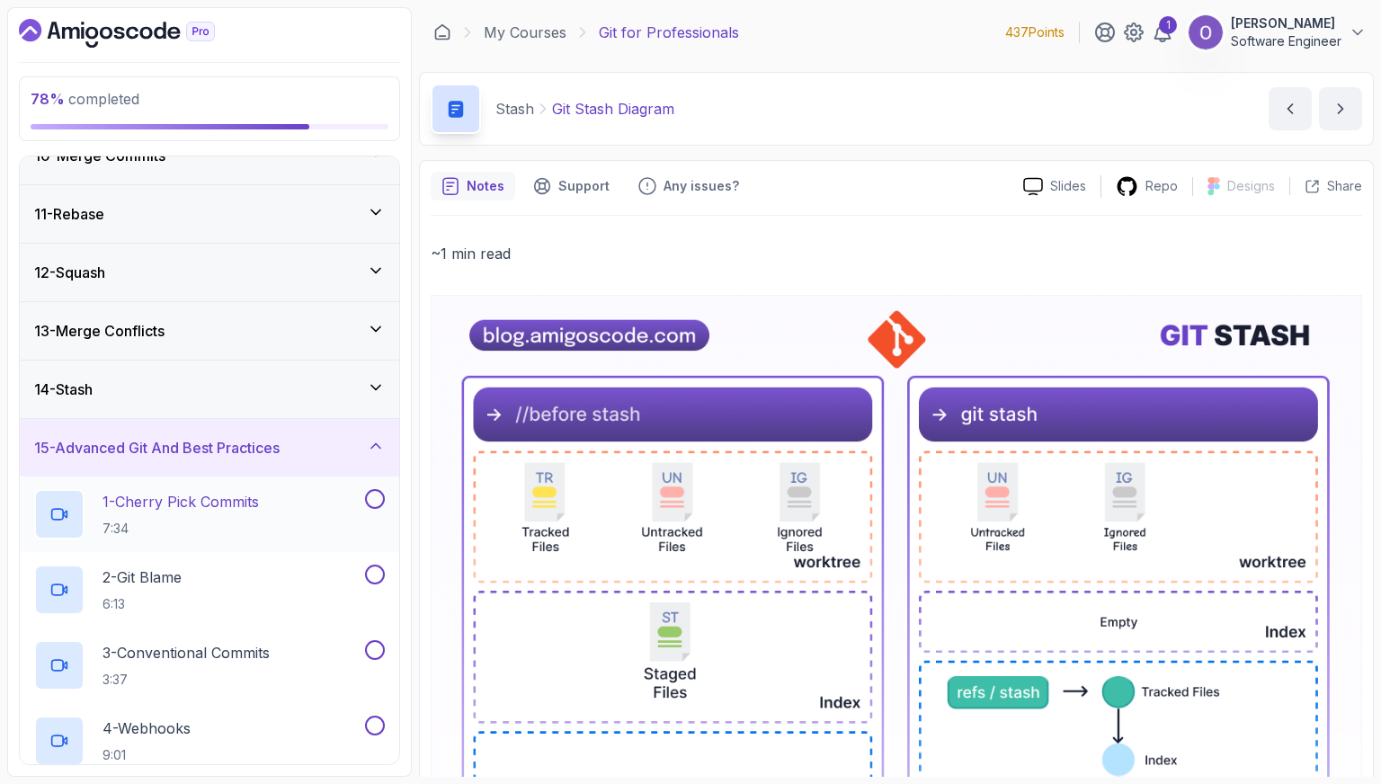
click at [245, 522] on p "7:34" at bounding box center [181, 529] width 156 height 18
